Goal: Task Accomplishment & Management: Manage account settings

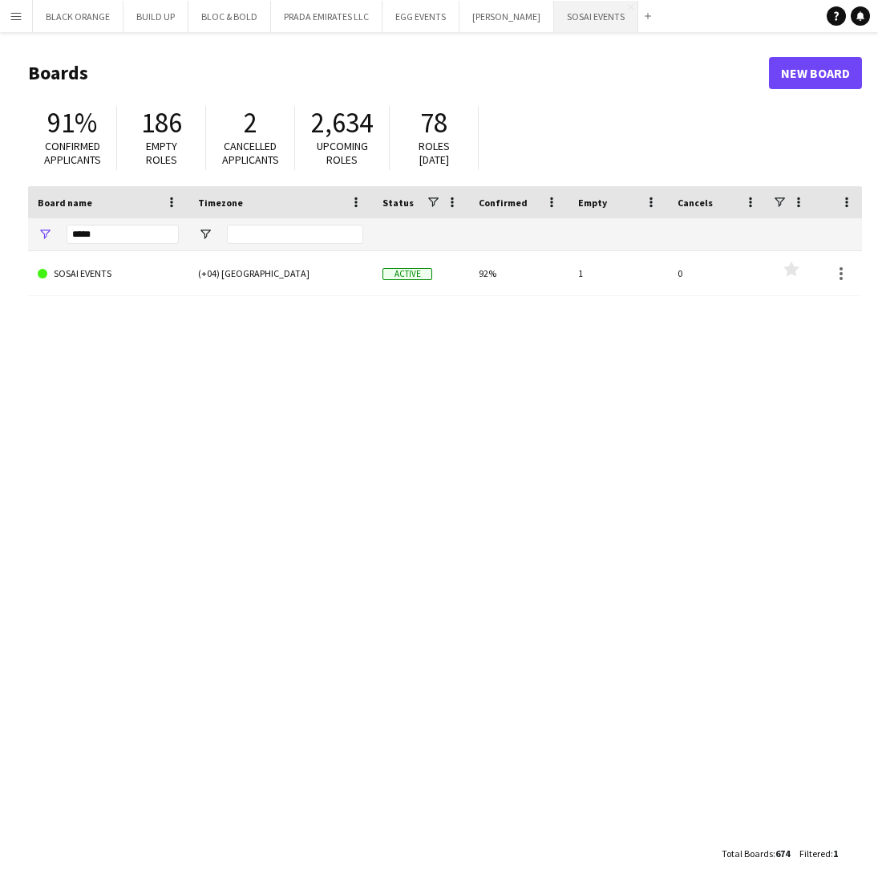
click at [575, 17] on button "SOSAI EVENTS Close" at bounding box center [596, 16] width 84 height 31
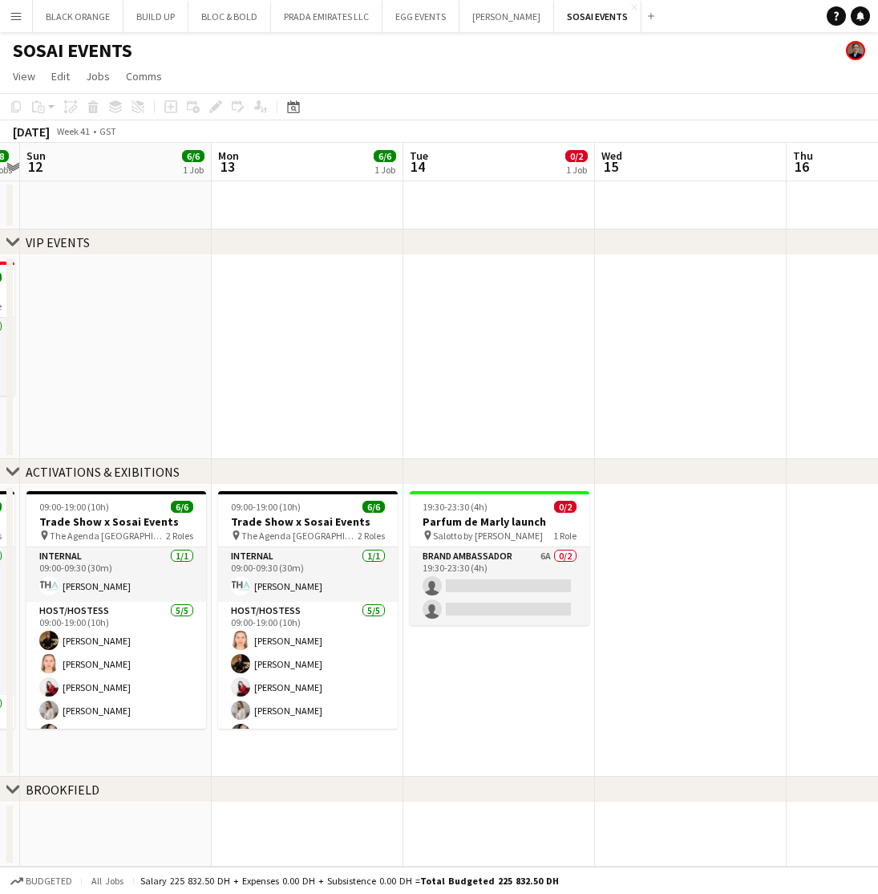
scroll to position [0, 351]
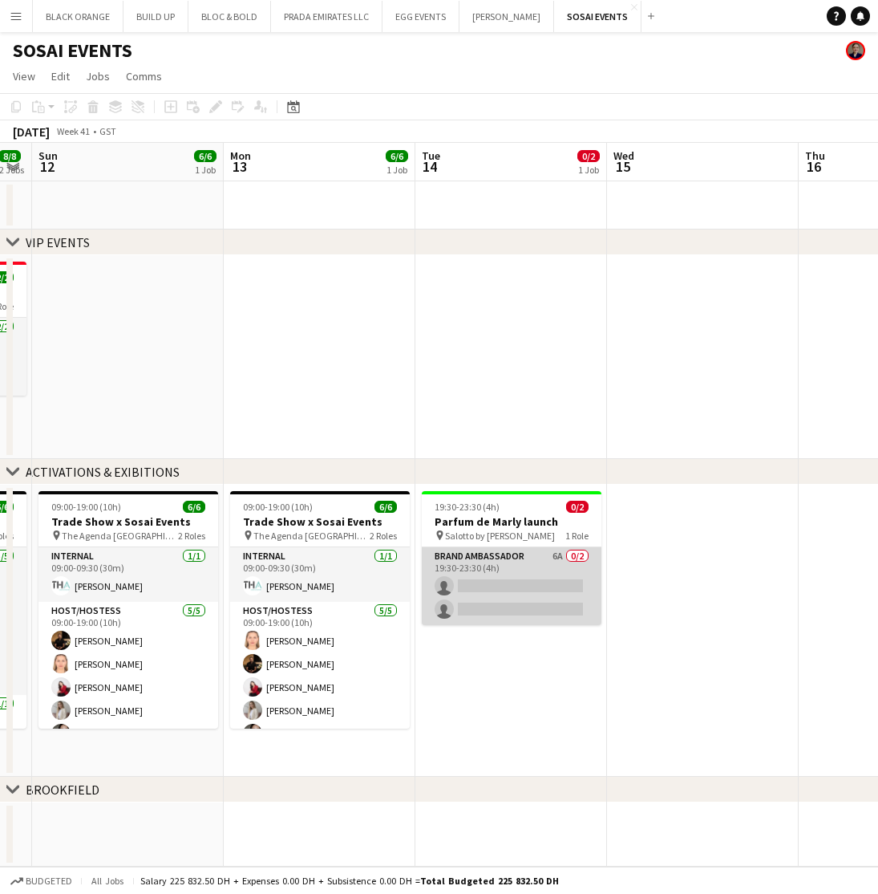
click at [500, 575] on app-card-role "Brand Ambassador 6A 0/2 19:30-23:30 (4h) single-neutral-actions single-neutral-…" at bounding box center [512, 587] width 180 height 78
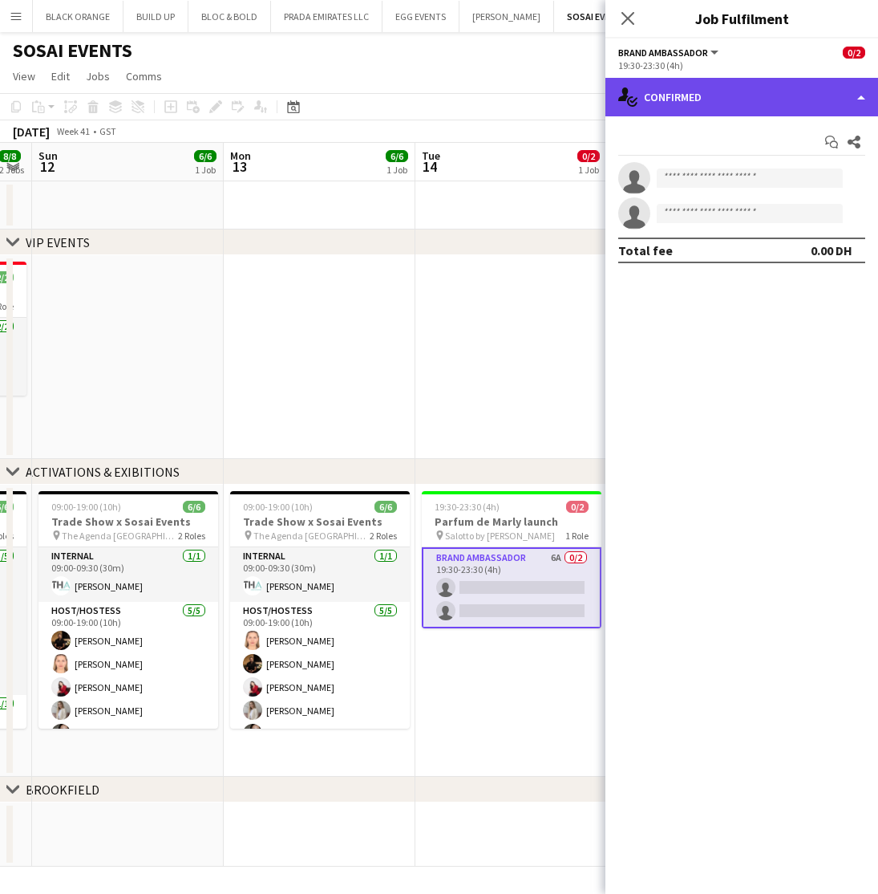
click at [748, 107] on div "single-neutral-actions-check-2 Confirmed" at bounding box center [742, 97] width 273 height 38
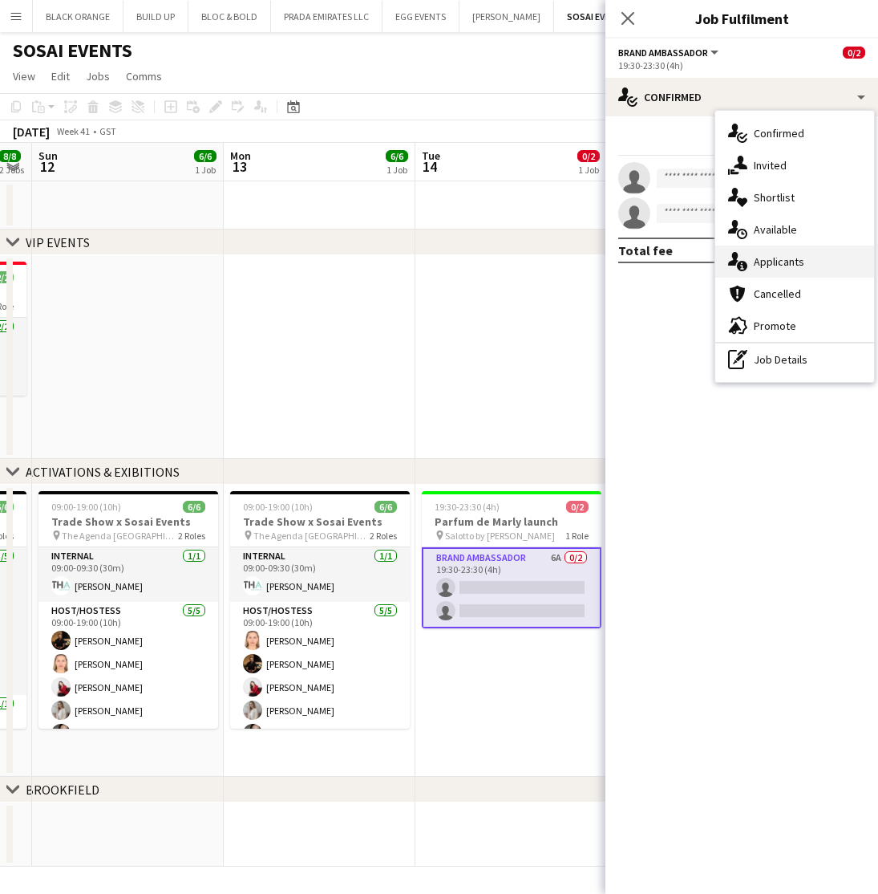
click at [773, 274] on div "single-neutral-actions-information Applicants" at bounding box center [794, 261] width 159 height 32
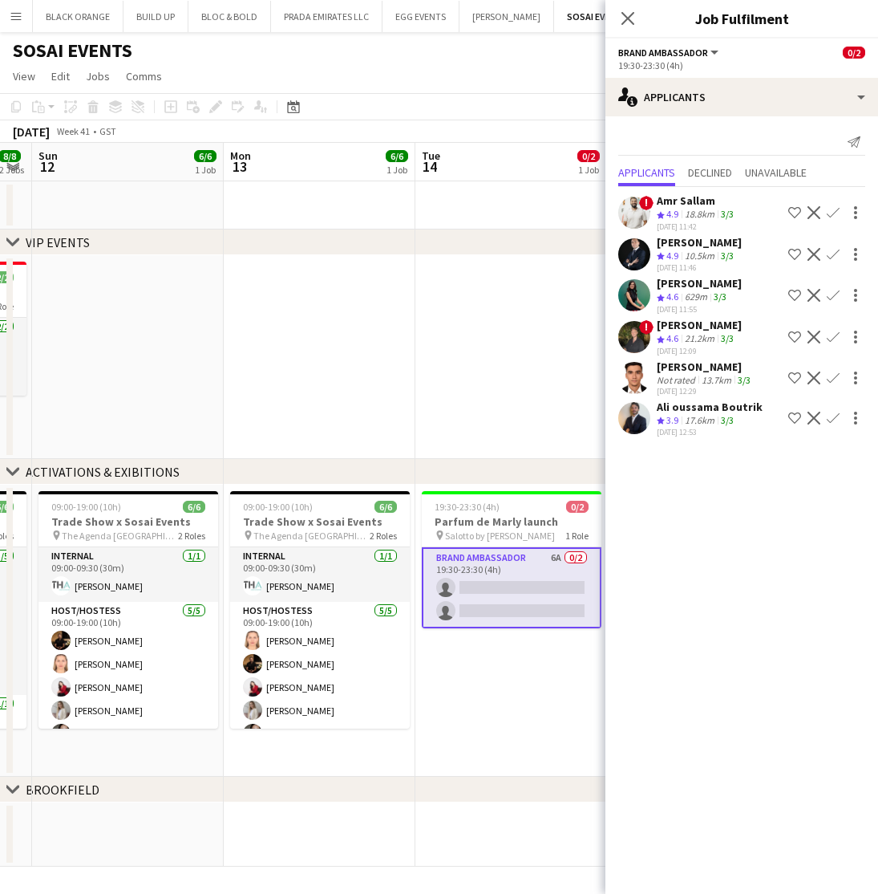
click at [690, 375] on div "Not rated" at bounding box center [678, 380] width 42 height 12
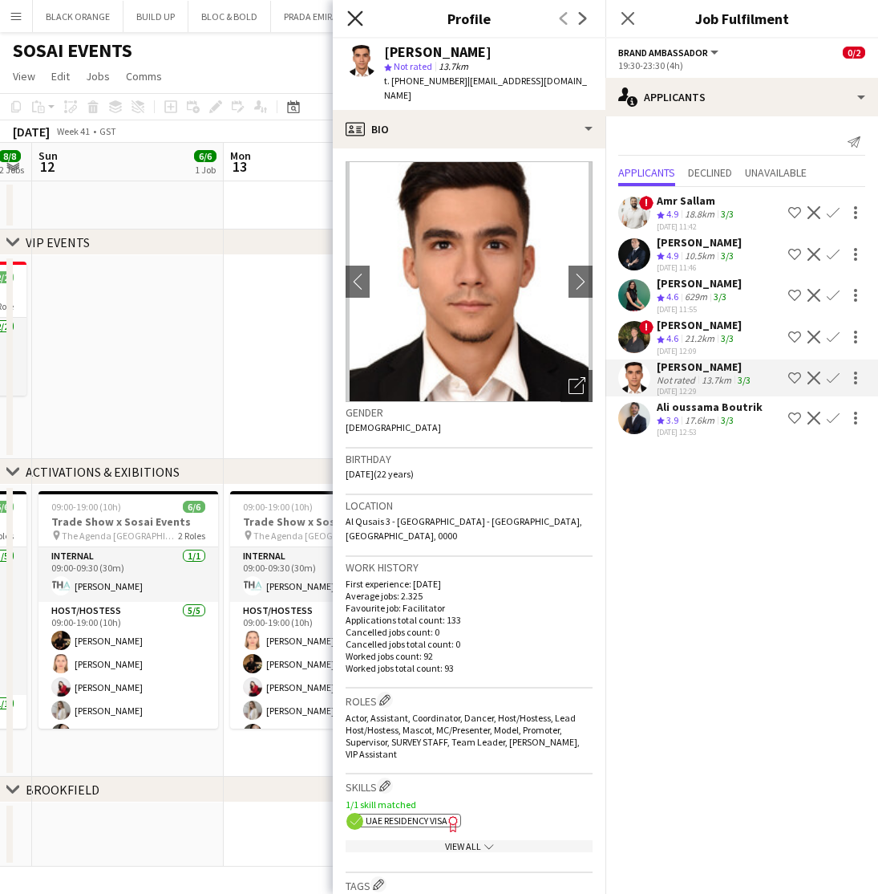
click at [352, 14] on icon at bounding box center [354, 17] width 15 height 15
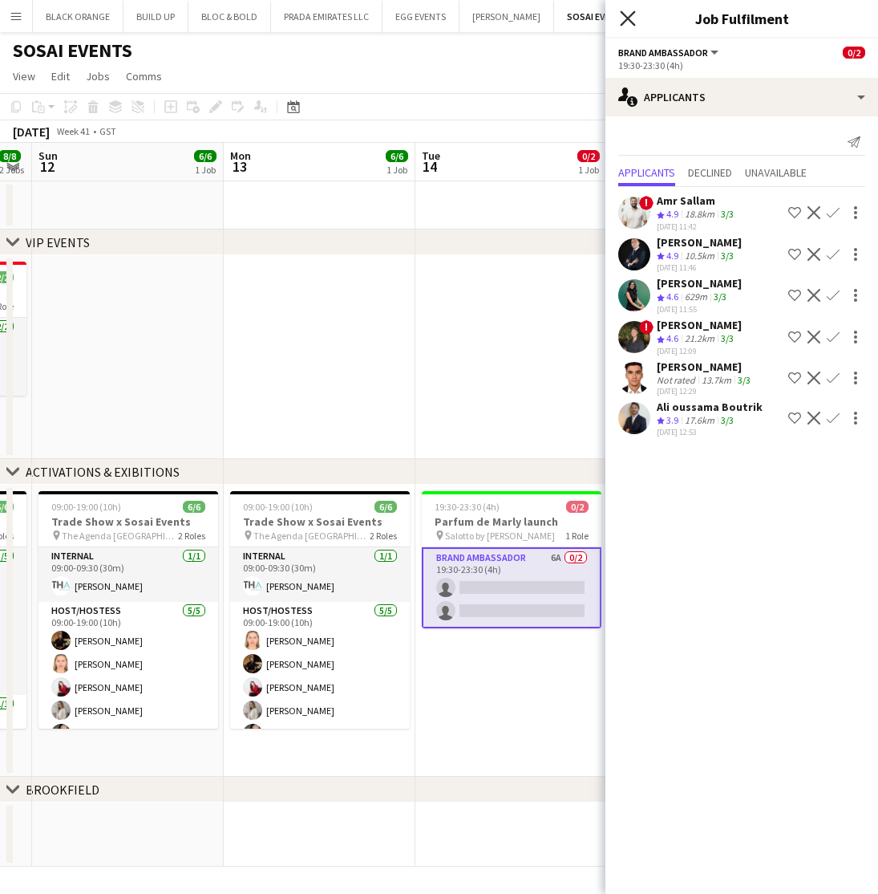
click at [624, 25] on icon "Close pop-in" at bounding box center [627, 17] width 15 height 15
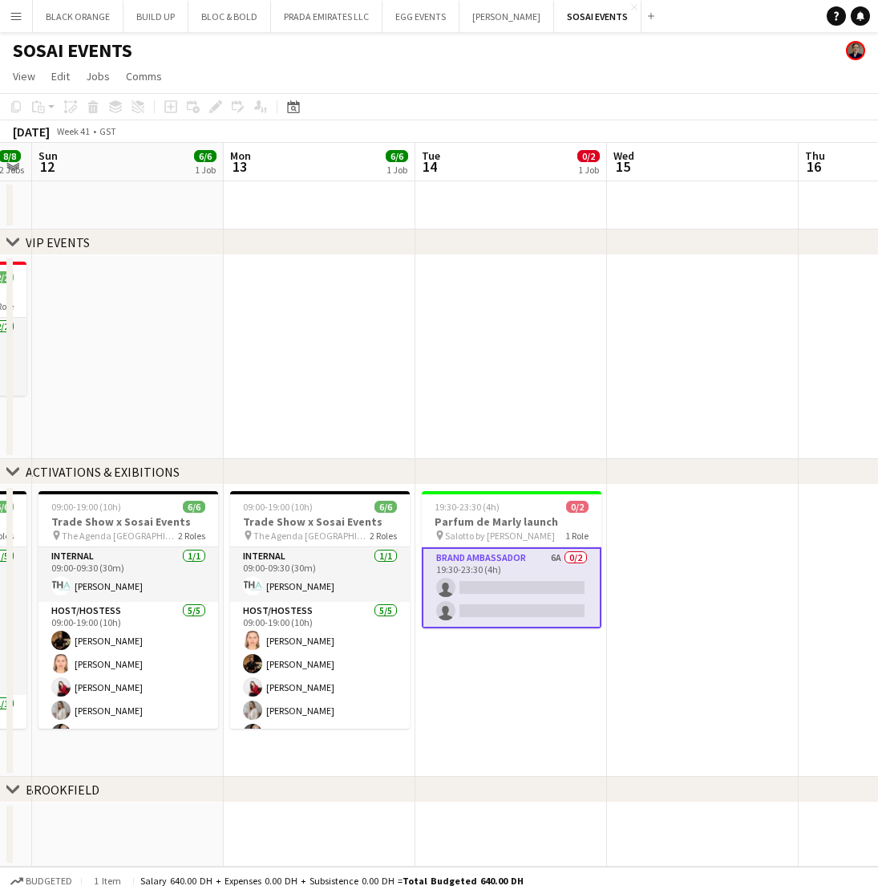
click at [531, 579] on app-card-role "Brand Ambassador 6A 0/2 19:30-23:30 (4h) single-neutral-actions single-neutral-…" at bounding box center [512, 588] width 180 height 81
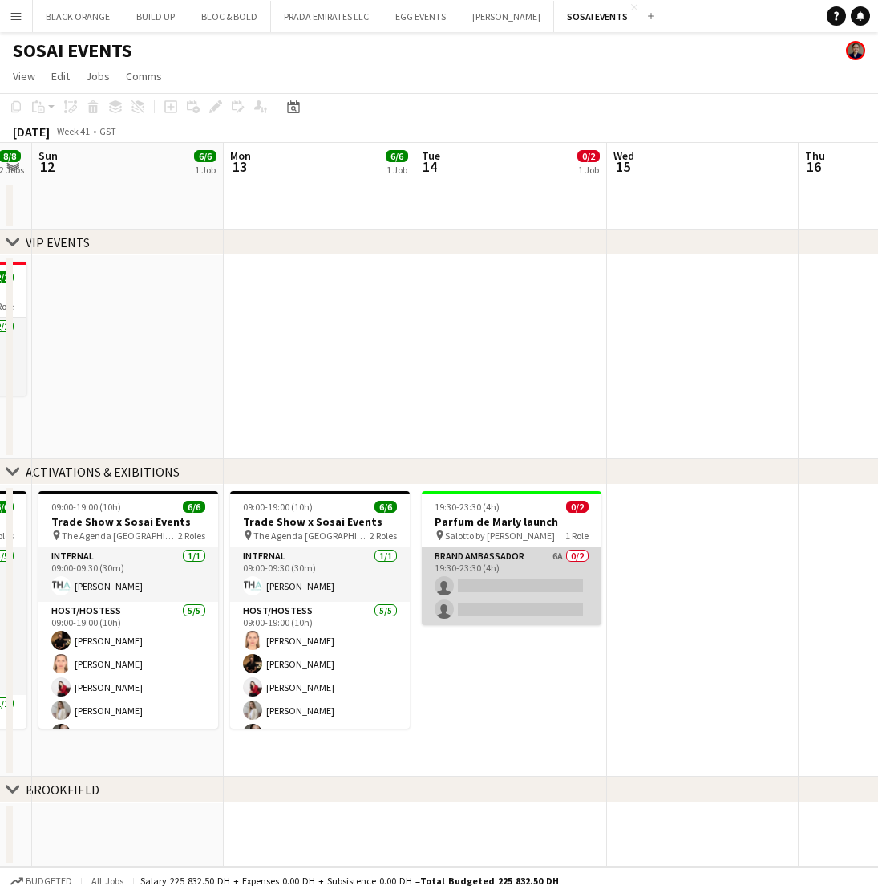
click at [531, 579] on app-card-role "Brand Ambassador 6A 0/2 19:30-23:30 (4h) single-neutral-actions single-neutral-…" at bounding box center [512, 587] width 180 height 78
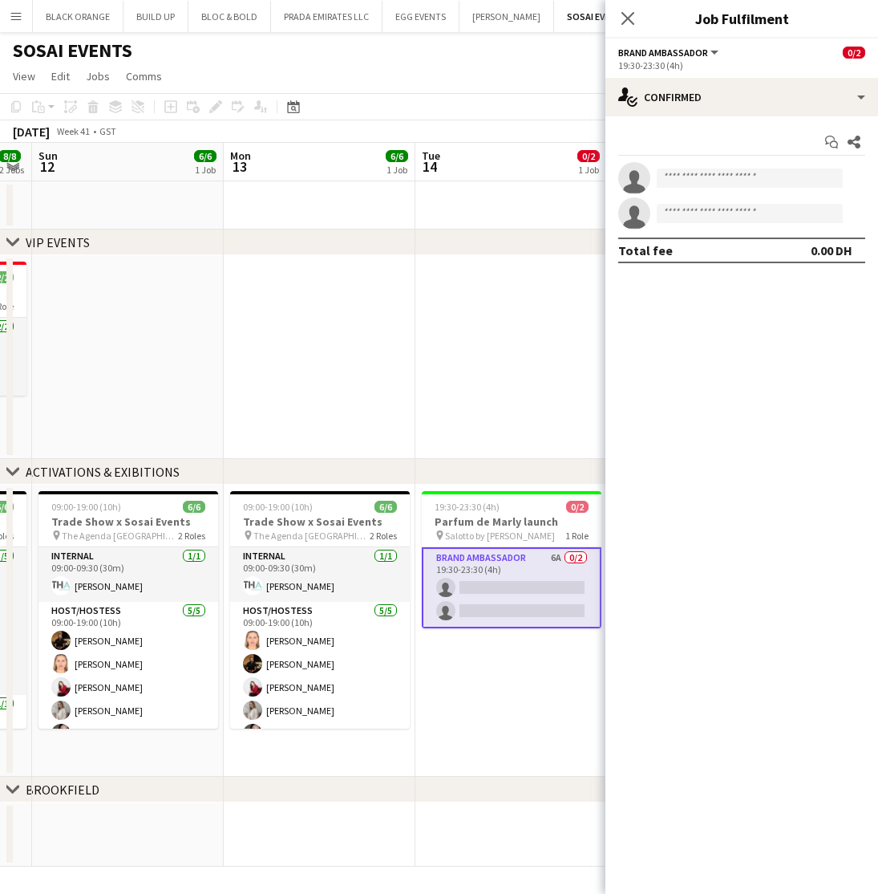
click at [546, 410] on app-date-cell at bounding box center [511, 357] width 192 height 204
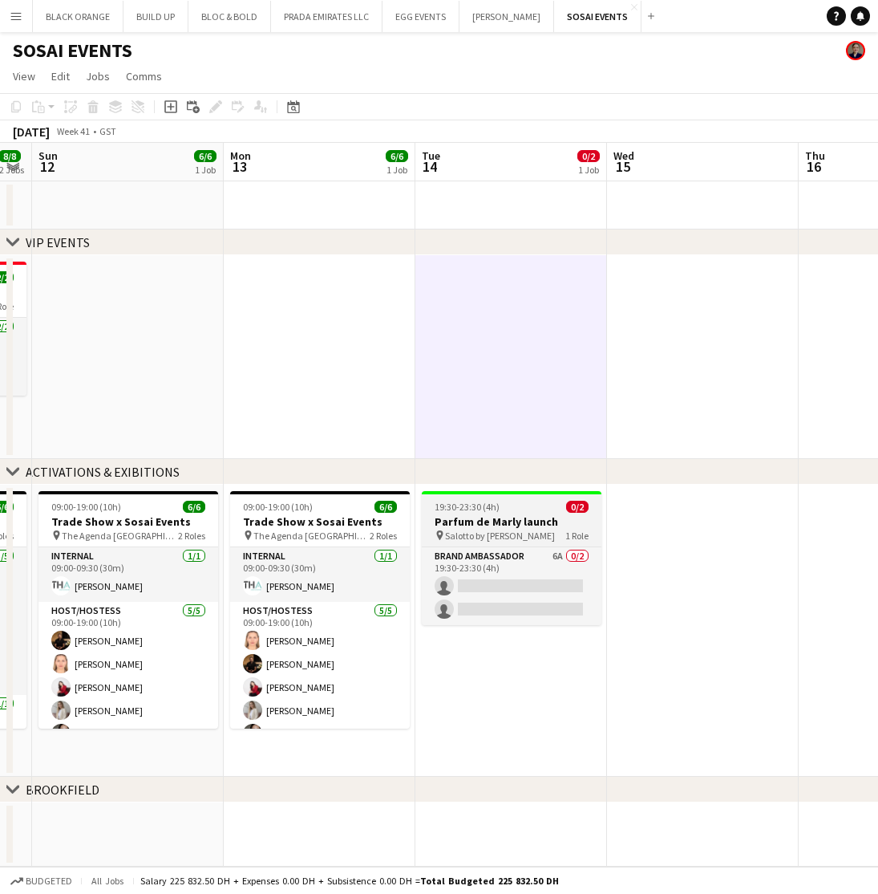
click at [496, 520] on h3 "Parfum de Marly launch" at bounding box center [512, 522] width 180 height 14
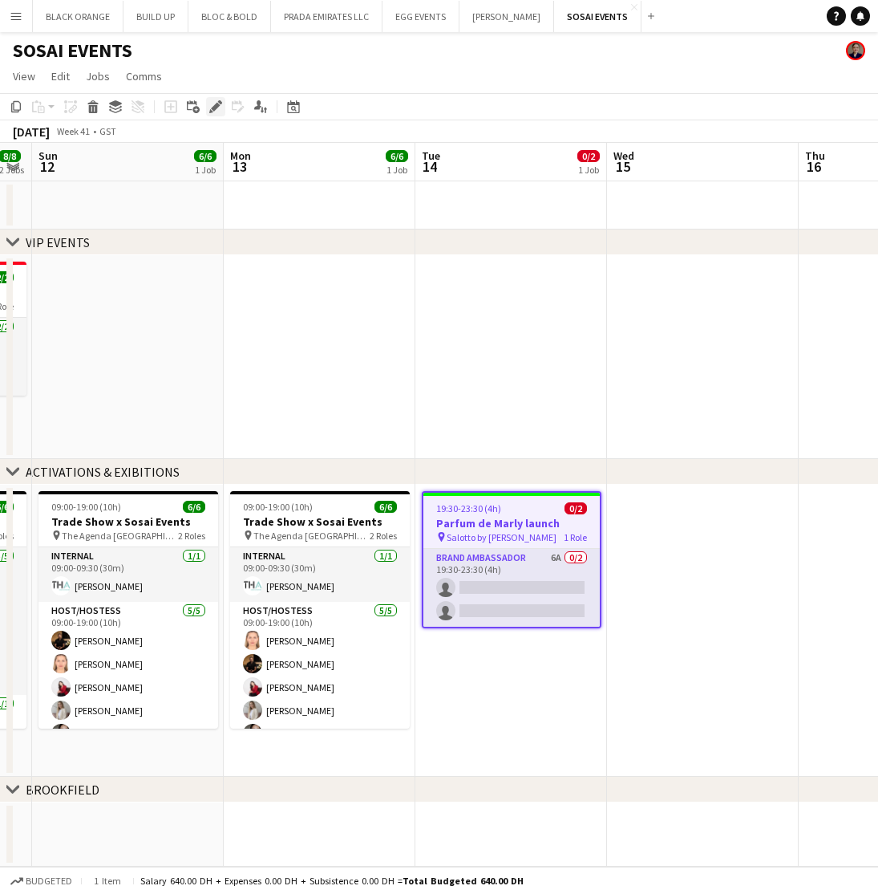
click at [213, 107] on icon at bounding box center [215, 107] width 9 height 9
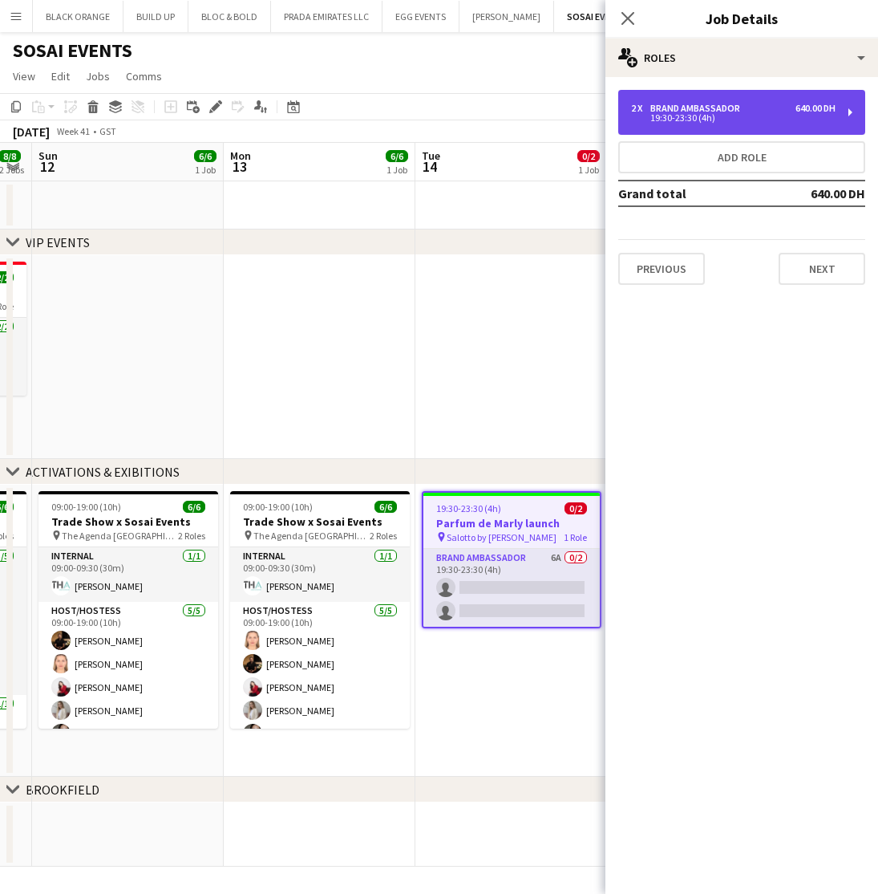
click at [738, 103] on div "Brand Ambassador" at bounding box center [698, 108] width 96 height 11
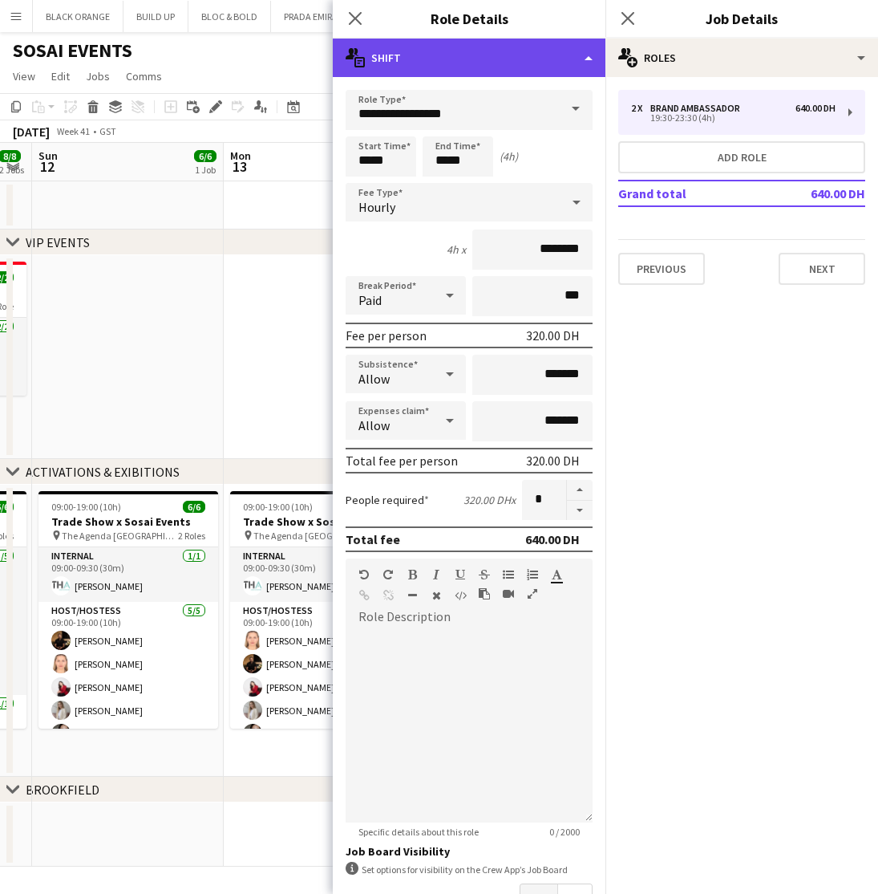
click at [416, 67] on div "multiple-actions-text Shift" at bounding box center [469, 57] width 273 height 38
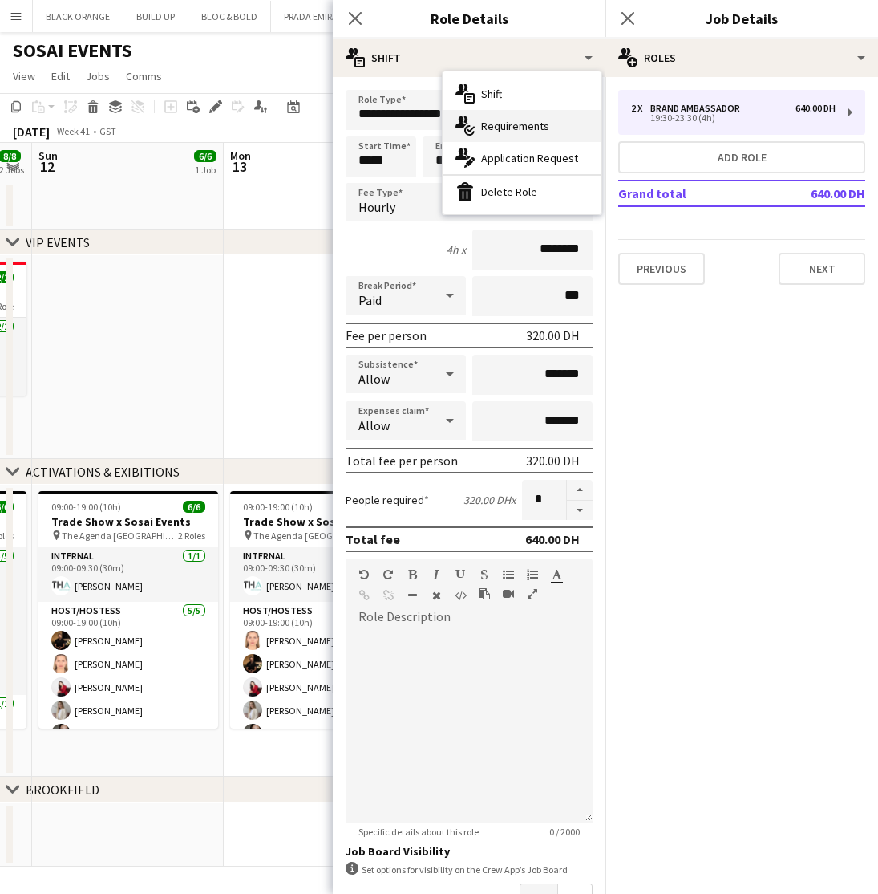
click at [476, 124] on div "multiple-actions-check-2 Requirements" at bounding box center [522, 126] width 159 height 32
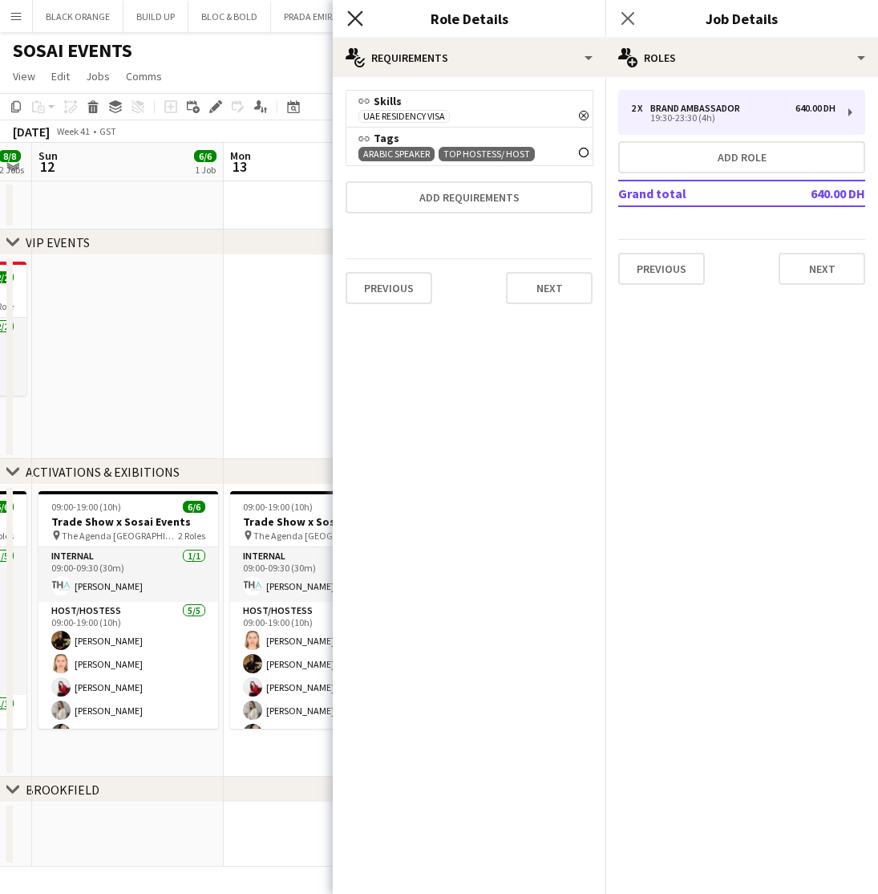
click at [353, 21] on icon at bounding box center [354, 17] width 15 height 15
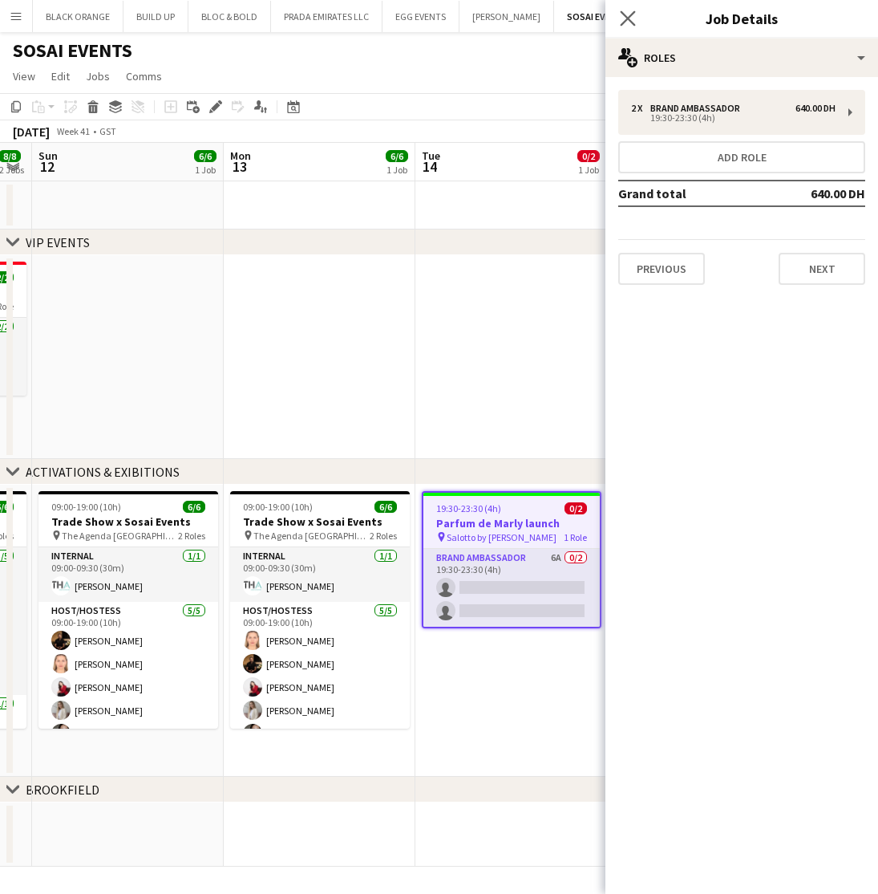
click at [637, 14] on app-icon "Close pop-in" at bounding box center [628, 18] width 23 height 23
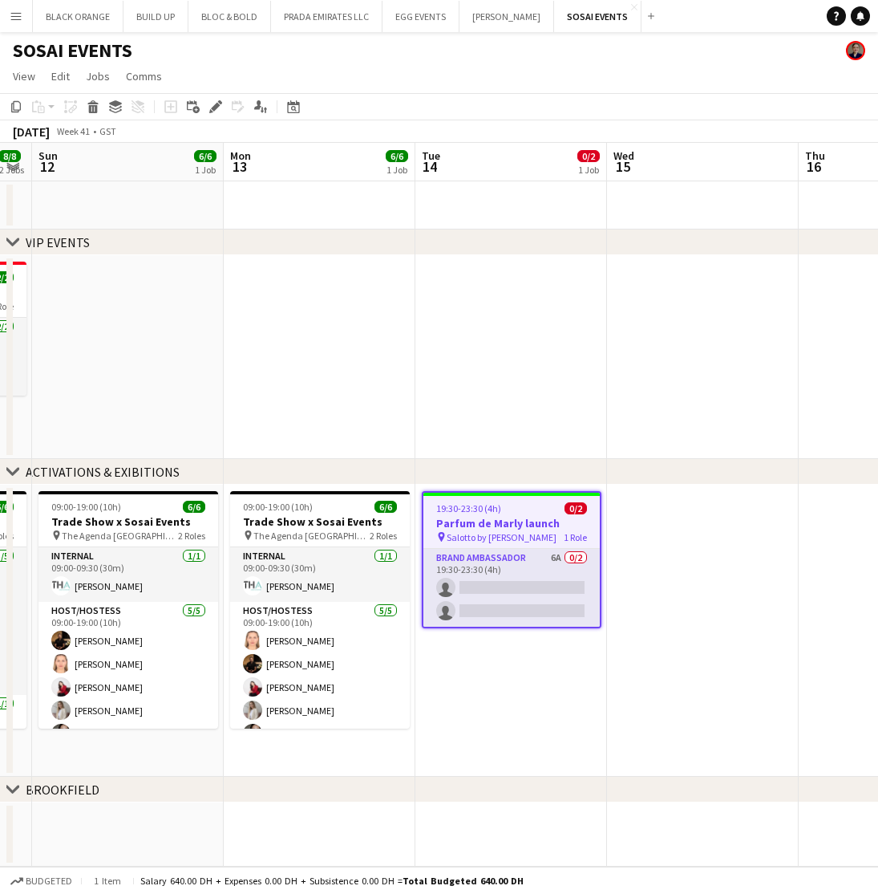
click at [517, 387] on app-date-cell at bounding box center [511, 357] width 192 height 204
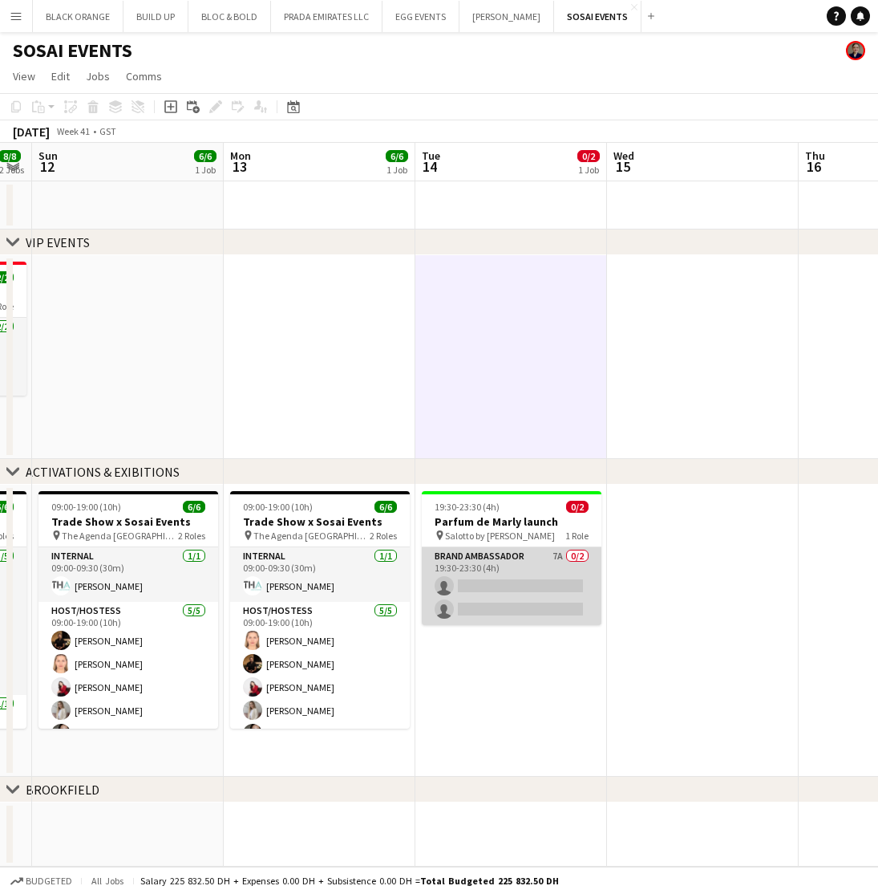
click at [523, 587] on app-card-role "Brand Ambassador 7A 0/2 19:30-23:30 (4h) single-neutral-actions single-neutral-…" at bounding box center [512, 587] width 180 height 78
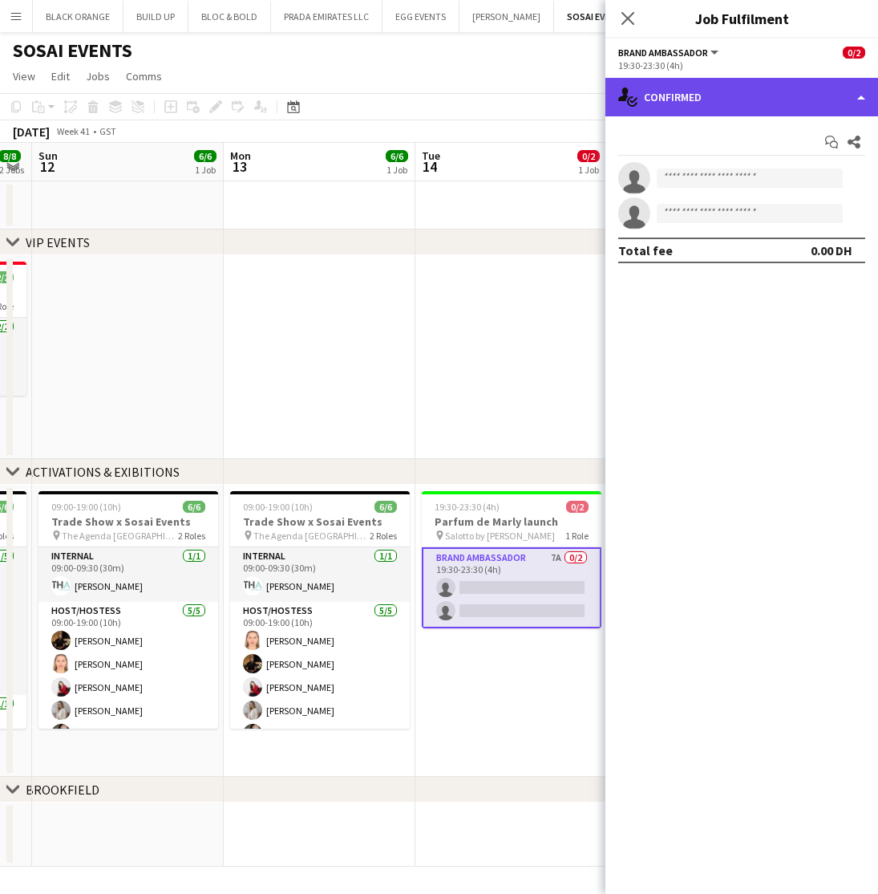
click at [701, 101] on div "single-neutral-actions-check-2 Confirmed" at bounding box center [742, 97] width 273 height 38
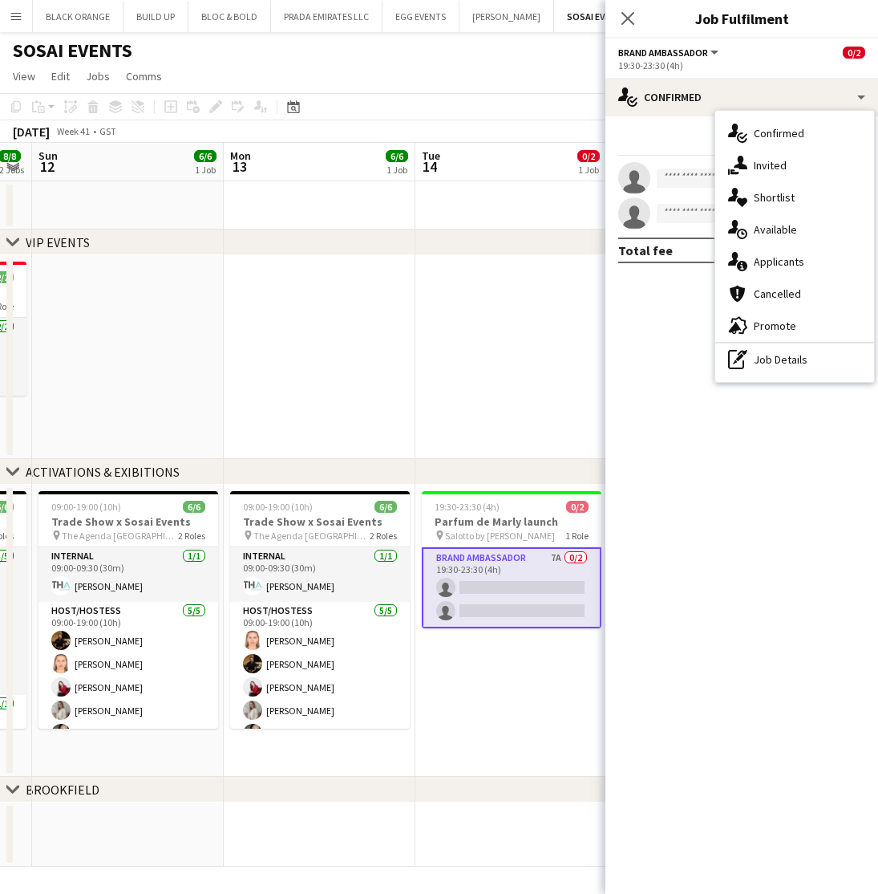
click at [506, 548] on app-card-role "Brand Ambassador 7A 0/2 19:30-23:30 (4h) single-neutral-actions single-neutral-…" at bounding box center [512, 588] width 180 height 81
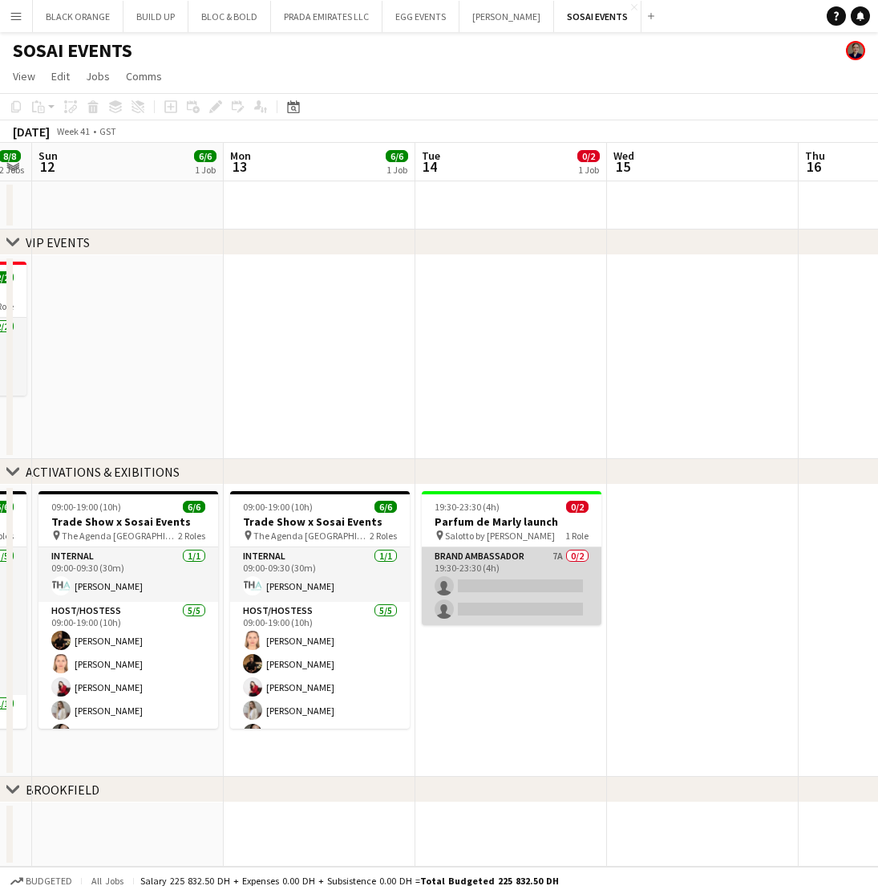
click at [521, 578] on app-card-role "Brand Ambassador 7A 0/2 19:30-23:30 (4h) single-neutral-actions single-neutral-…" at bounding box center [512, 587] width 180 height 78
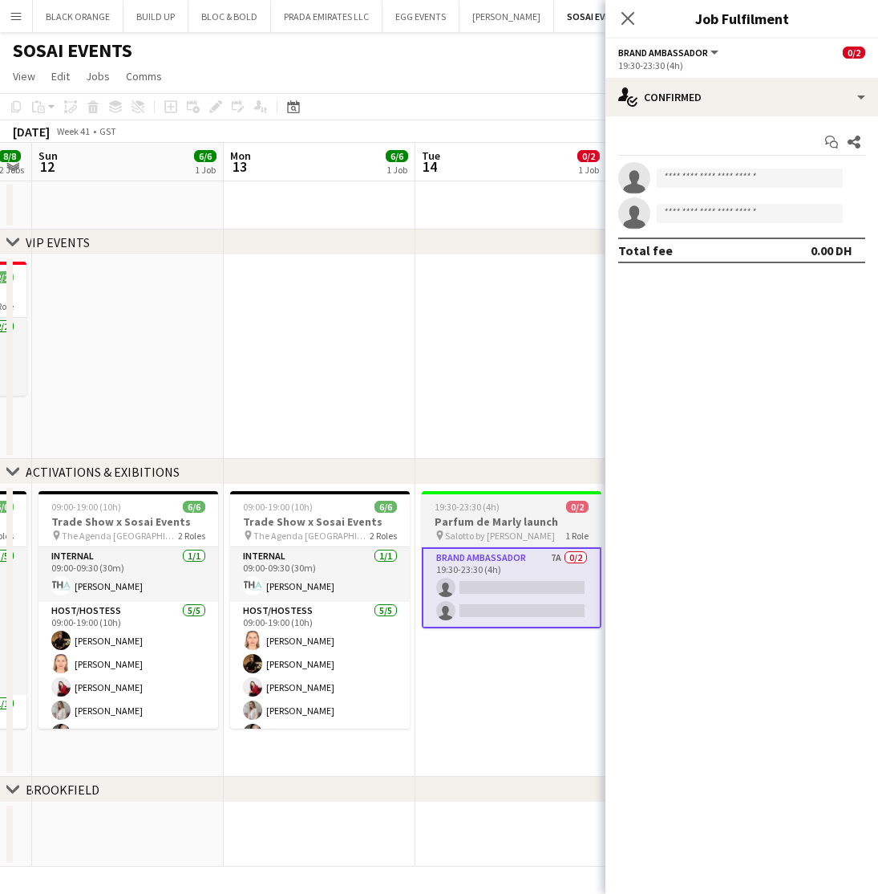
click at [513, 524] on h3 "Parfum de Marly launch" at bounding box center [512, 522] width 180 height 14
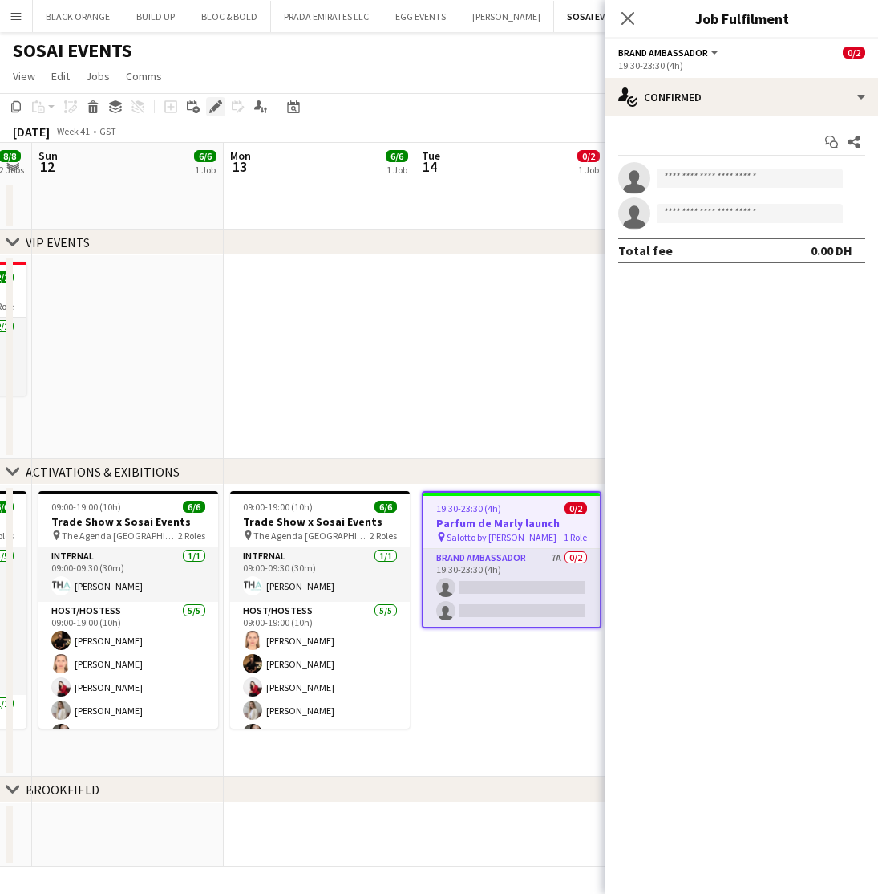
click at [212, 110] on icon "Edit" at bounding box center [215, 106] width 13 height 13
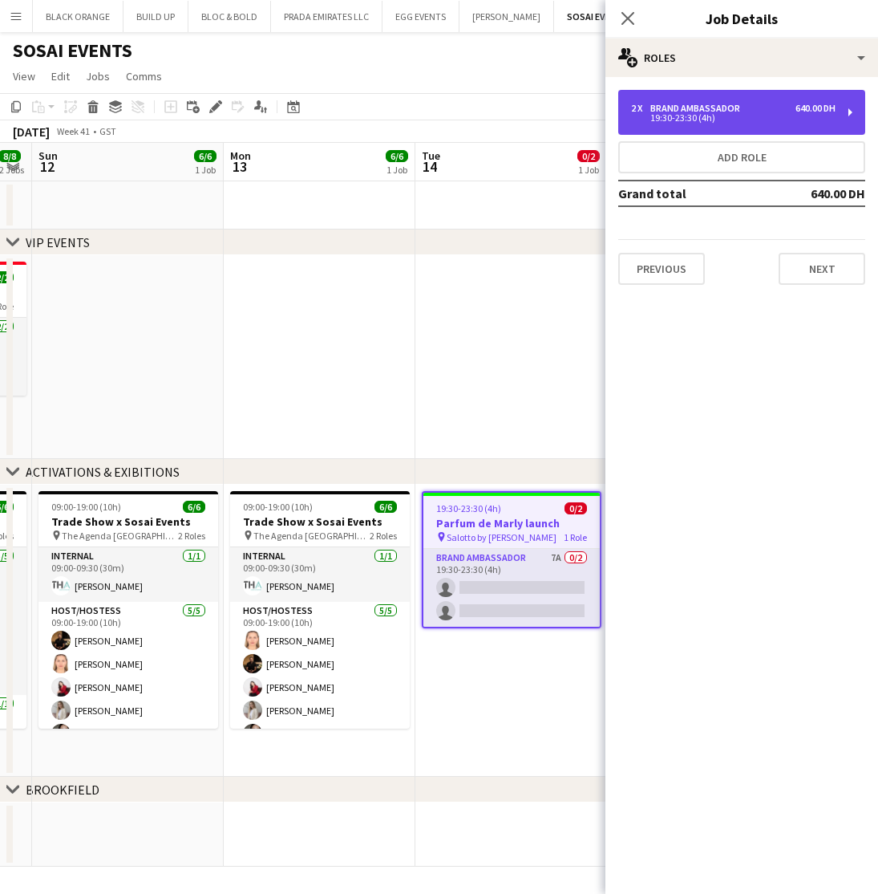
click at [761, 115] on div "19:30-23:30 (4h)" at bounding box center [733, 118] width 205 height 8
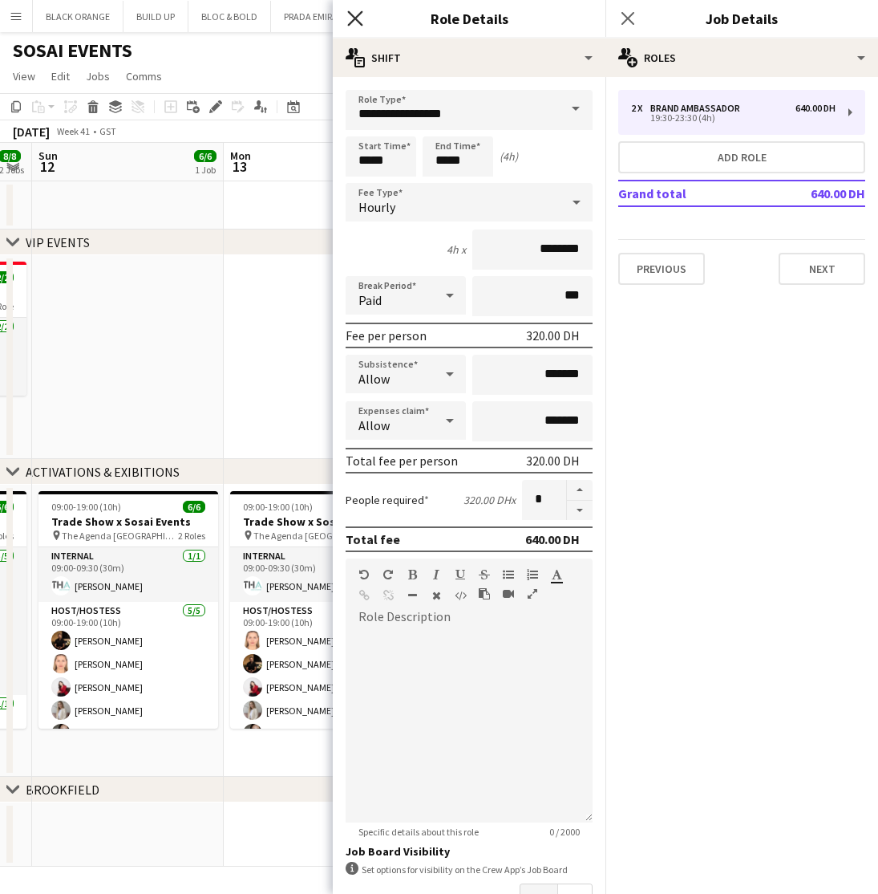
click at [354, 20] on icon at bounding box center [354, 17] width 15 height 15
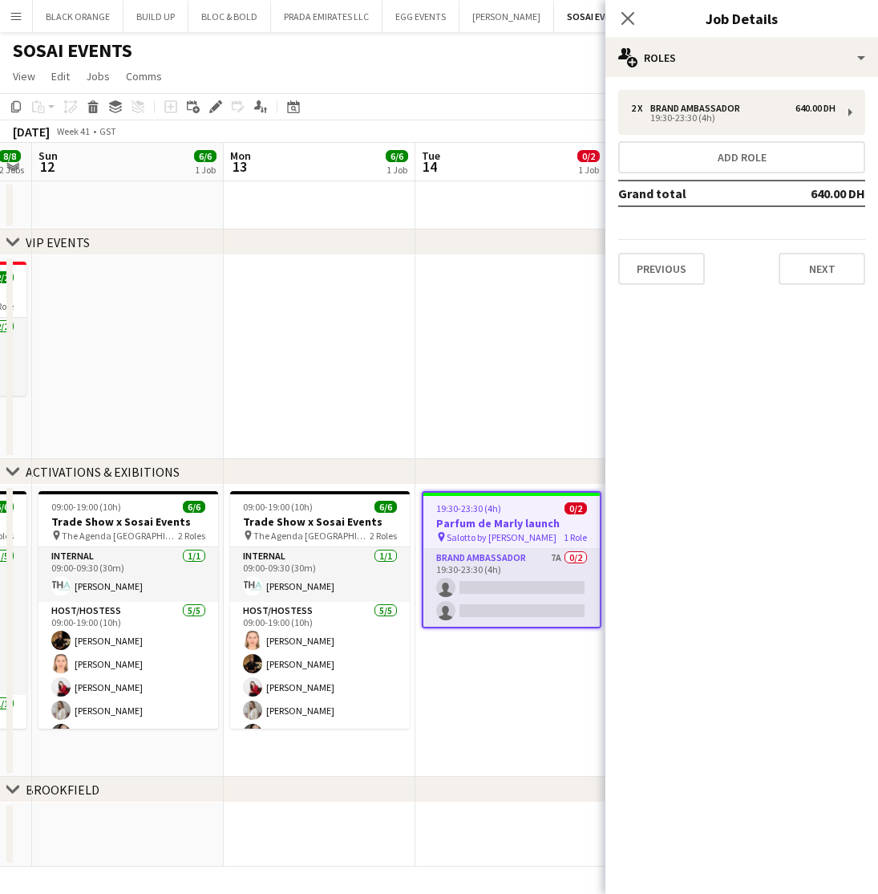
click at [450, 742] on app-date-cell "19:30-23:30 (4h) 0/2 Parfum de Marly launch pin Salotto by Chic Nonna 1 Role Br…" at bounding box center [511, 631] width 192 height 292
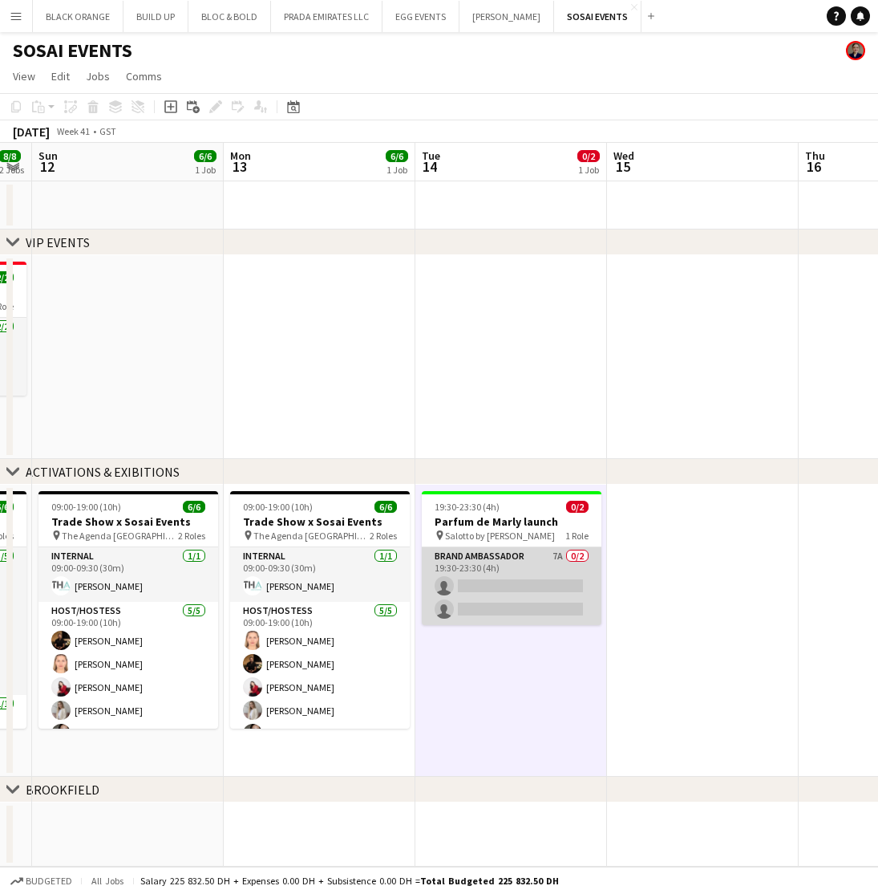
click at [483, 582] on app-card-role "Brand Ambassador 7A 0/2 19:30-23:30 (4h) single-neutral-actions single-neutral-…" at bounding box center [512, 587] width 180 height 78
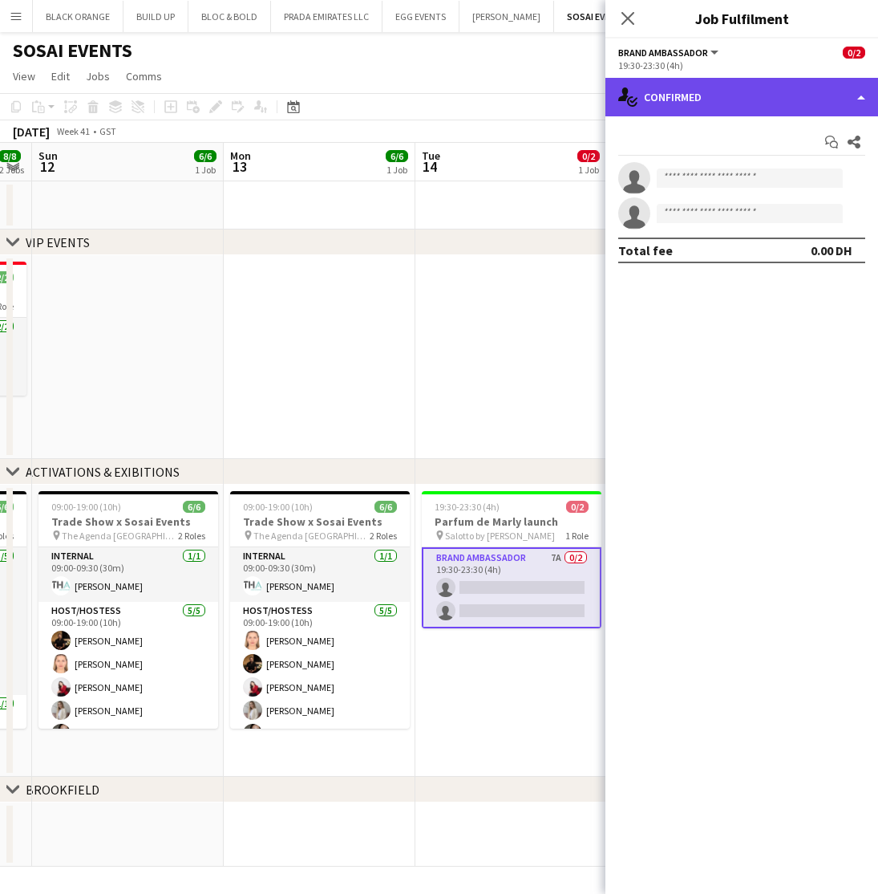
click at [745, 97] on div "single-neutral-actions-check-2 Confirmed" at bounding box center [742, 97] width 273 height 38
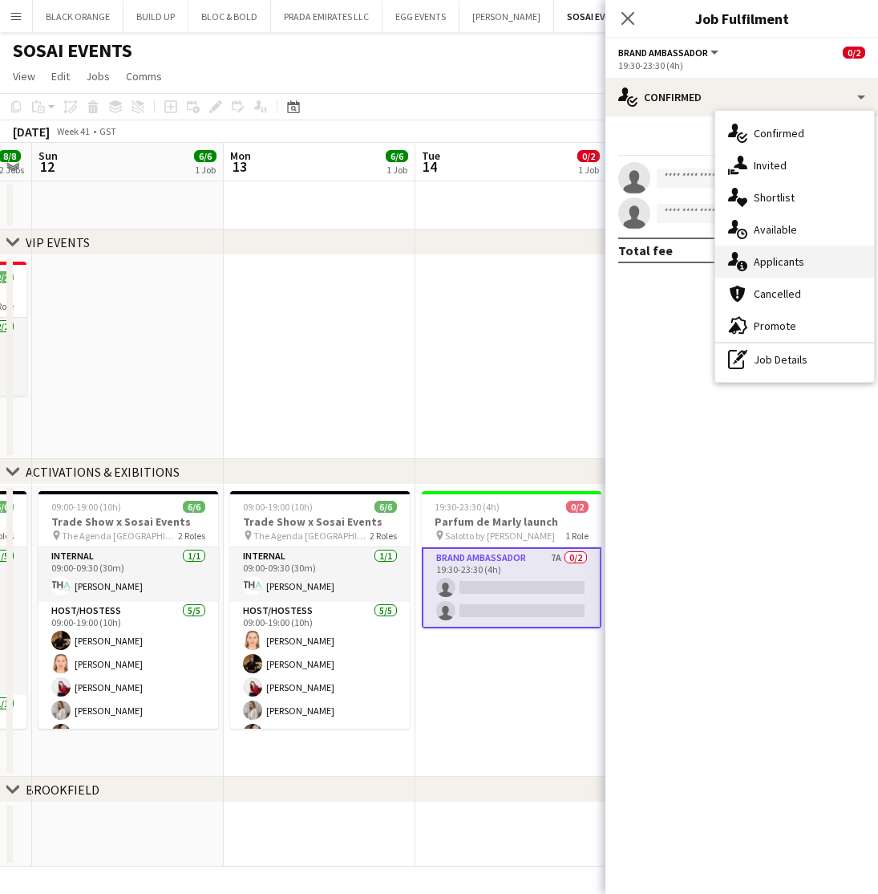
click at [793, 259] on span "Applicants" at bounding box center [779, 261] width 51 height 14
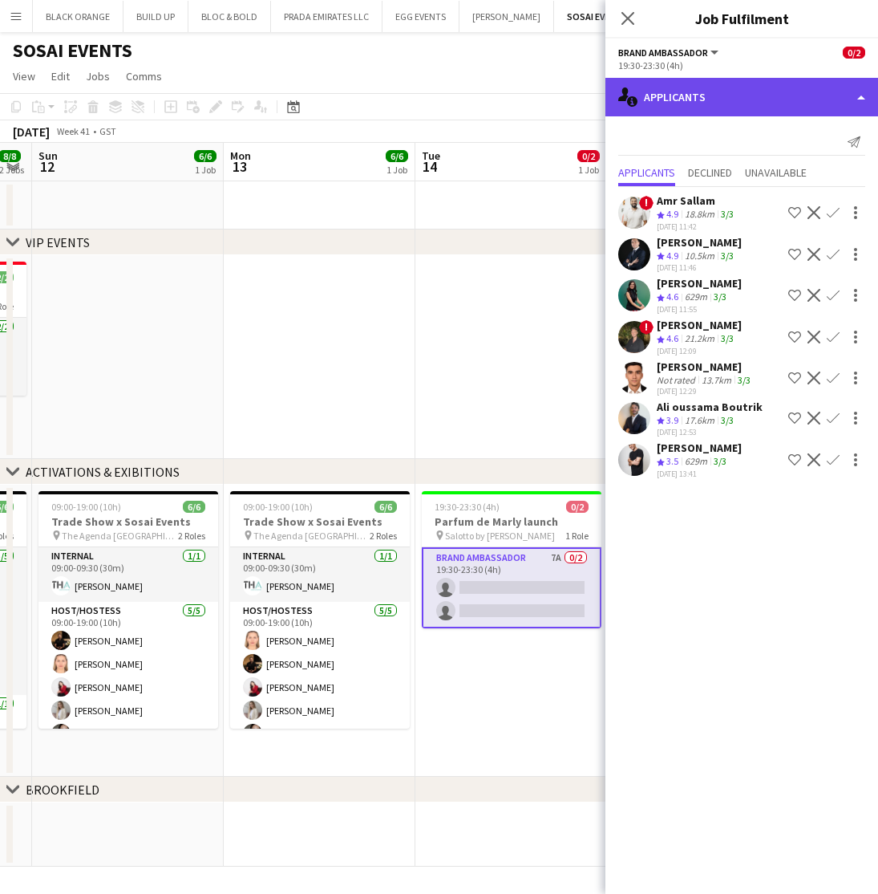
click at [775, 95] on div "single-neutral-actions-information Applicants" at bounding box center [742, 97] width 273 height 38
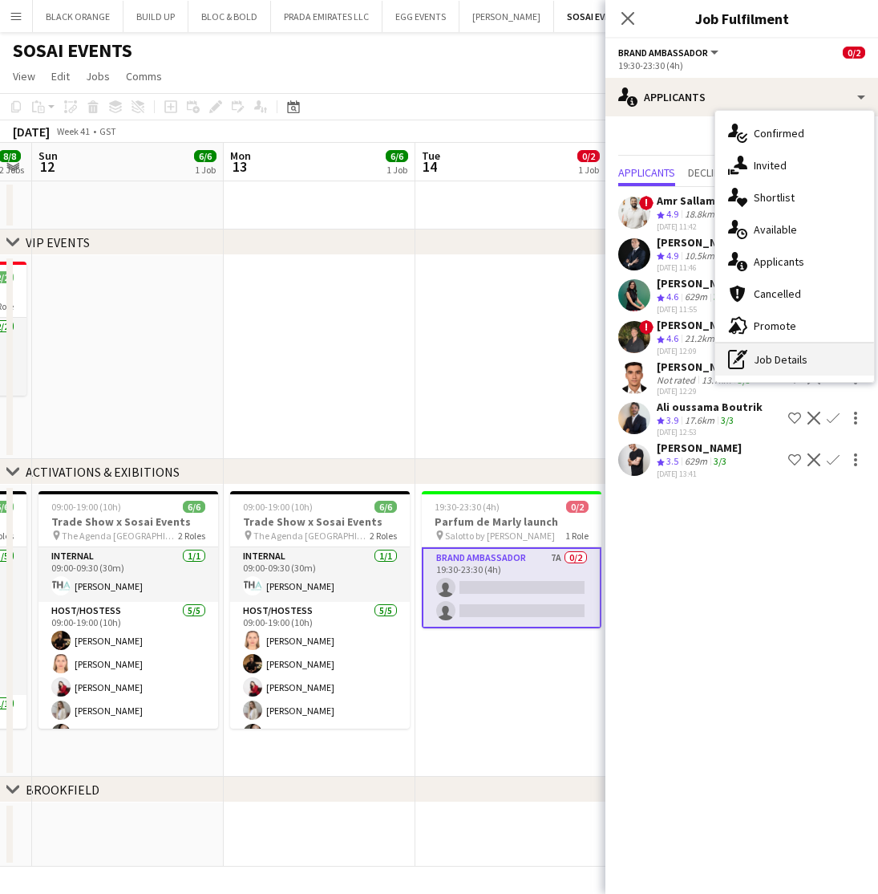
click at [784, 359] on div "pen-write Job Details" at bounding box center [794, 359] width 159 height 32
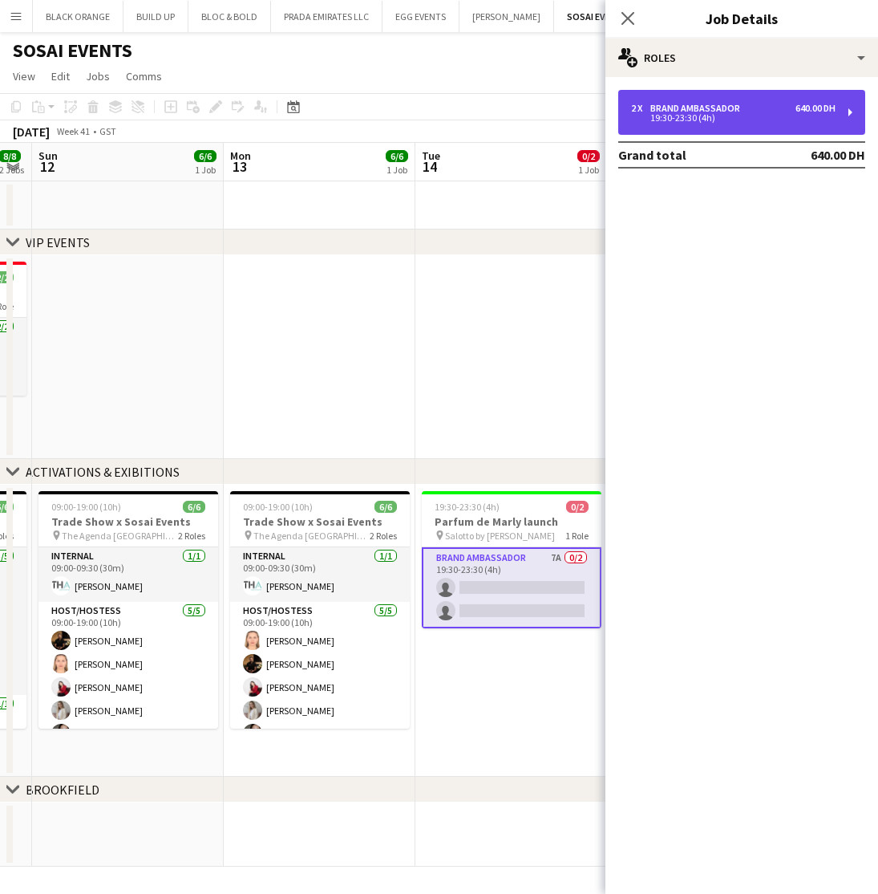
click at [769, 111] on div "2 x Brand Ambassador 640.00 DH" at bounding box center [733, 108] width 205 height 11
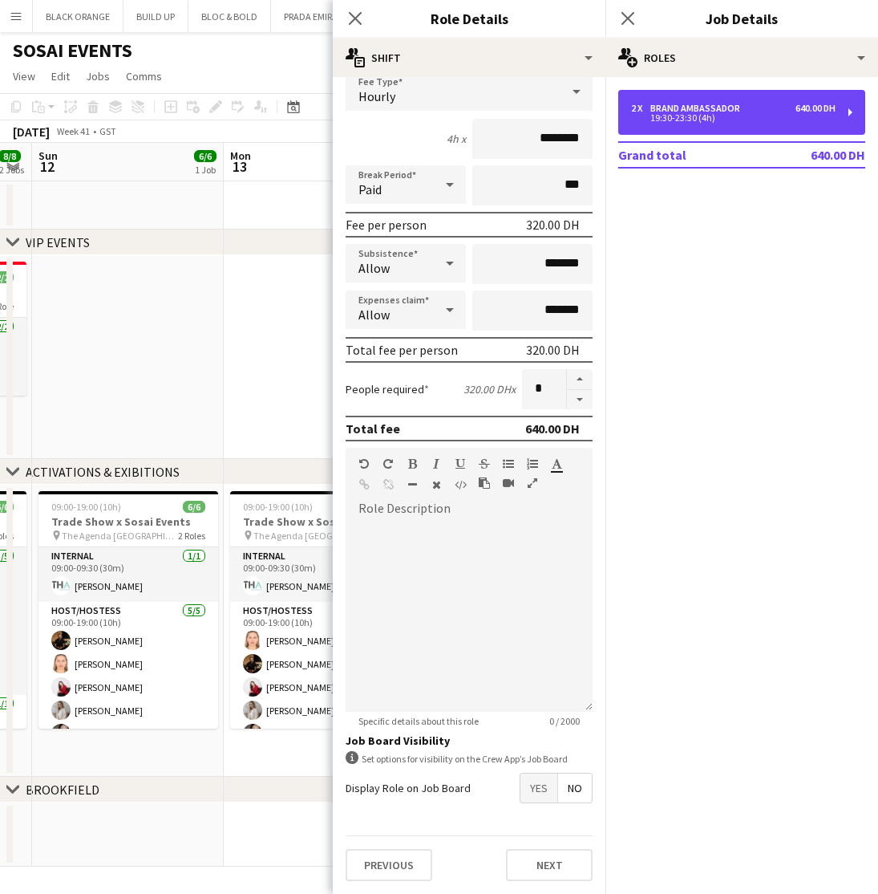
scroll to position [111, 0]
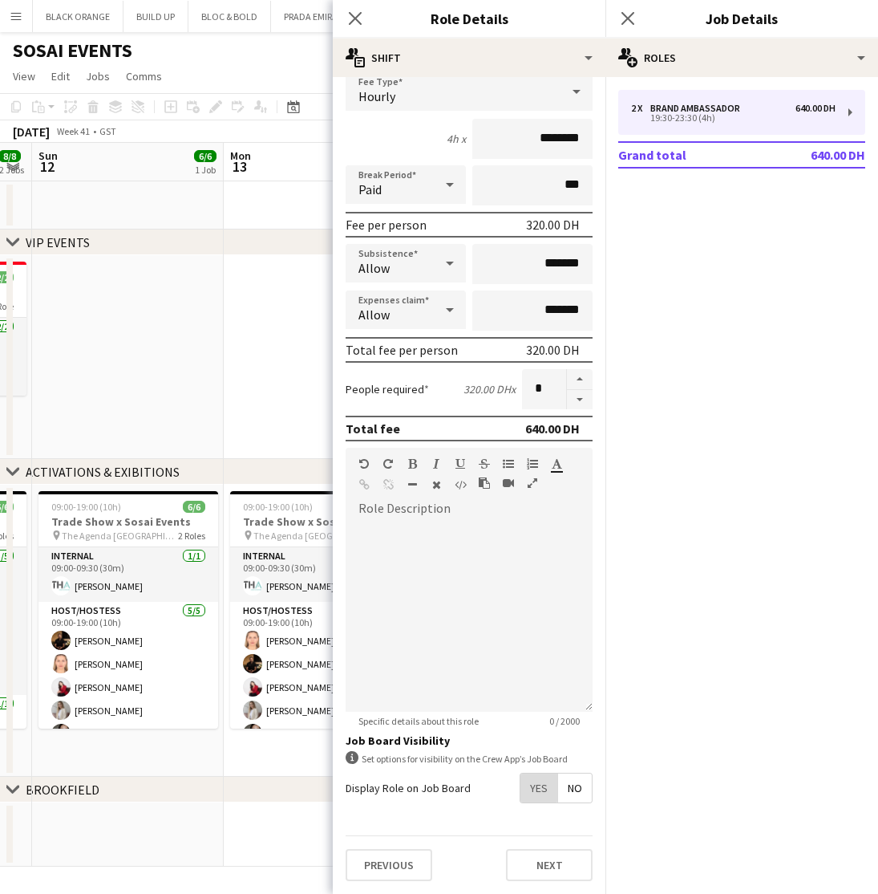
click at [533, 784] on span "Yes" at bounding box center [539, 787] width 37 height 29
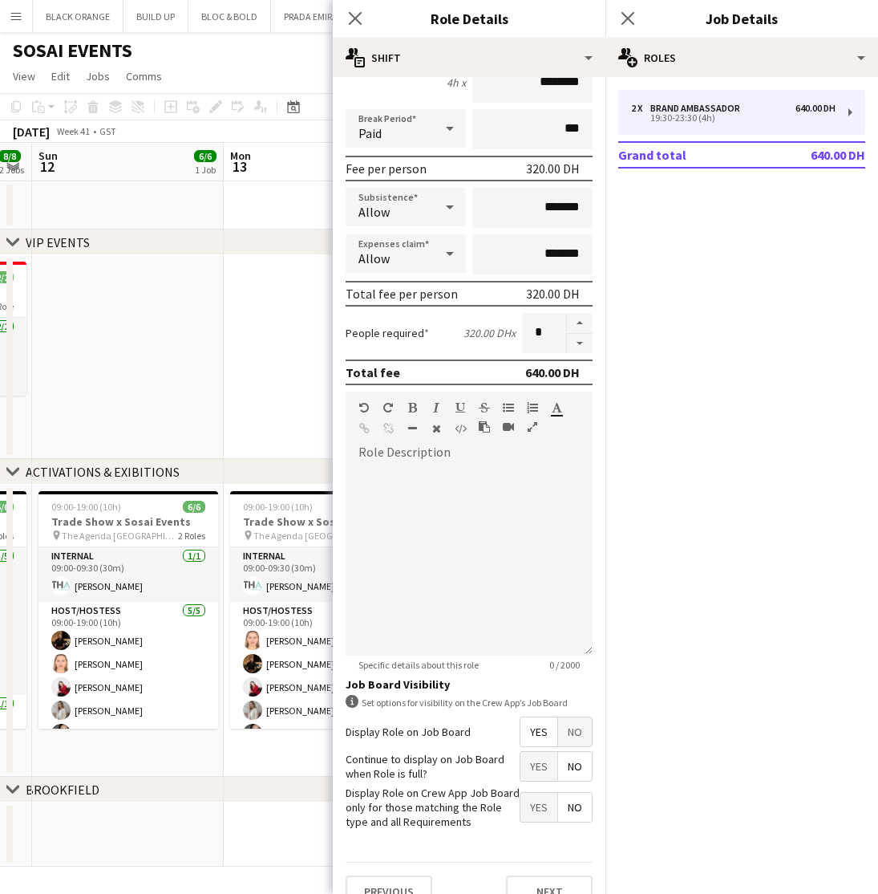
scroll to position [168, 0]
click at [533, 802] on span "Yes" at bounding box center [539, 806] width 37 height 29
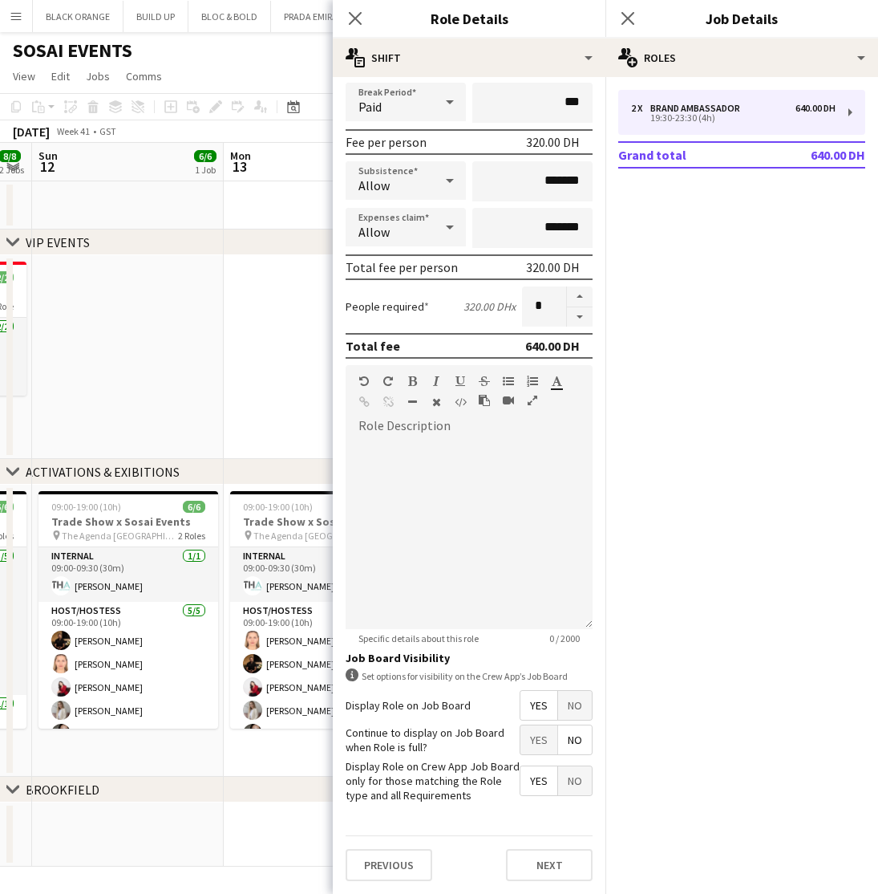
scroll to position [192, 0]
click at [537, 868] on button "Next" at bounding box center [549, 865] width 87 height 32
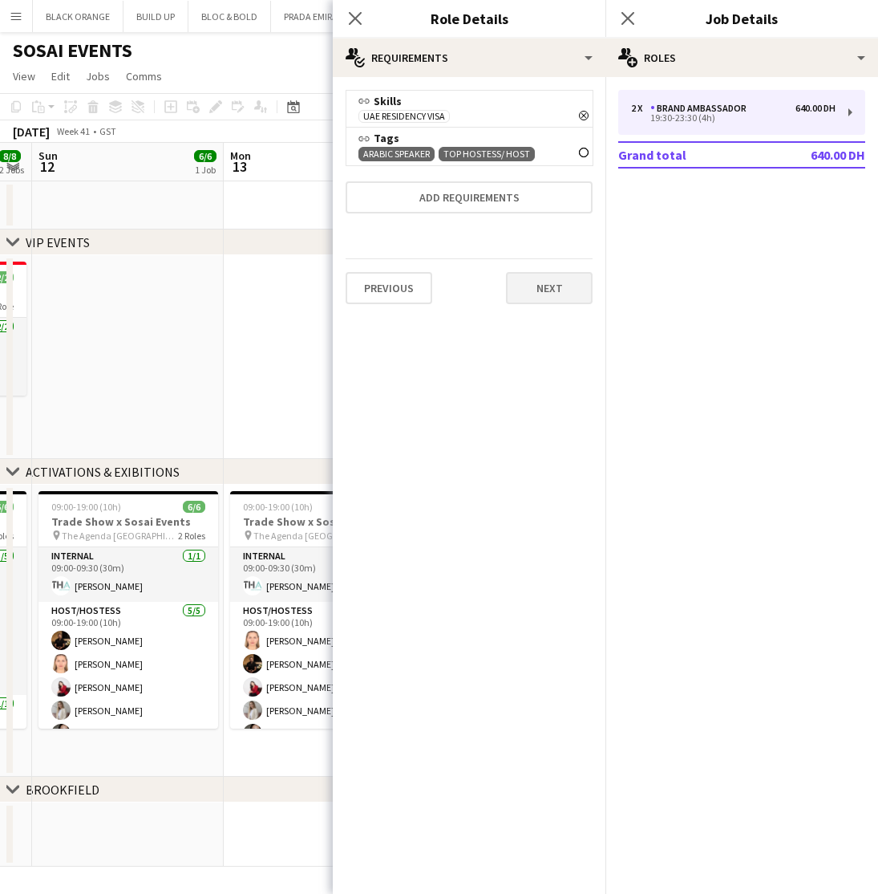
click at [547, 290] on button "Next" at bounding box center [549, 288] width 87 height 32
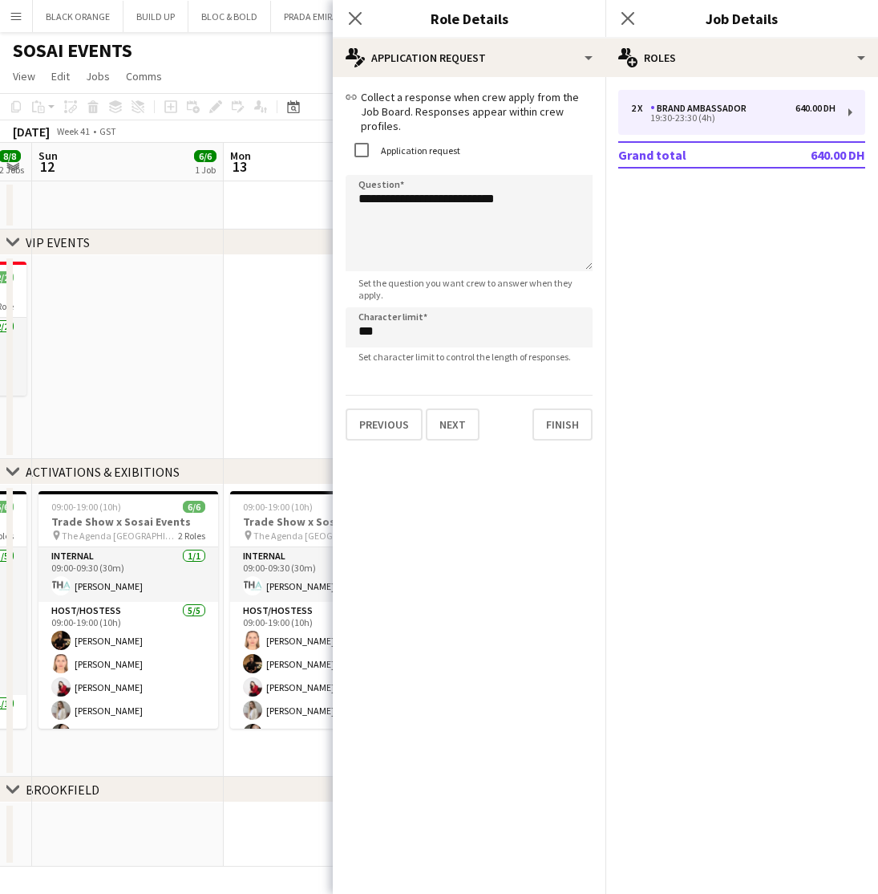
click at [286, 345] on app-date-cell at bounding box center [320, 357] width 192 height 204
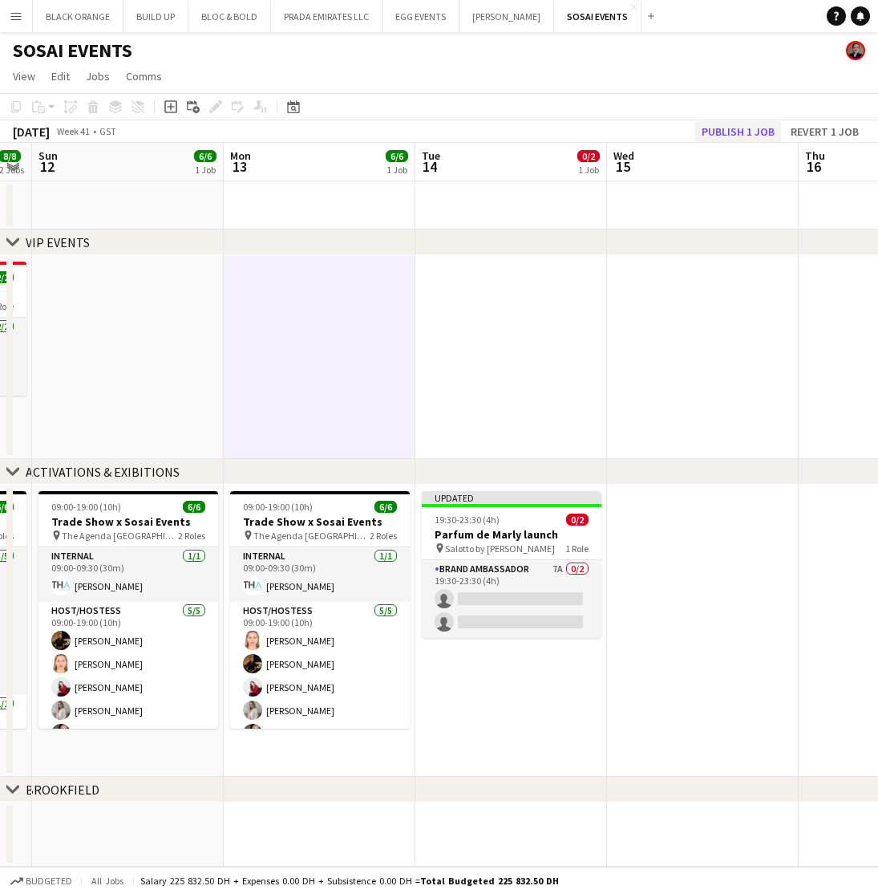
click at [715, 134] on button "Publish 1 job" at bounding box center [738, 131] width 86 height 21
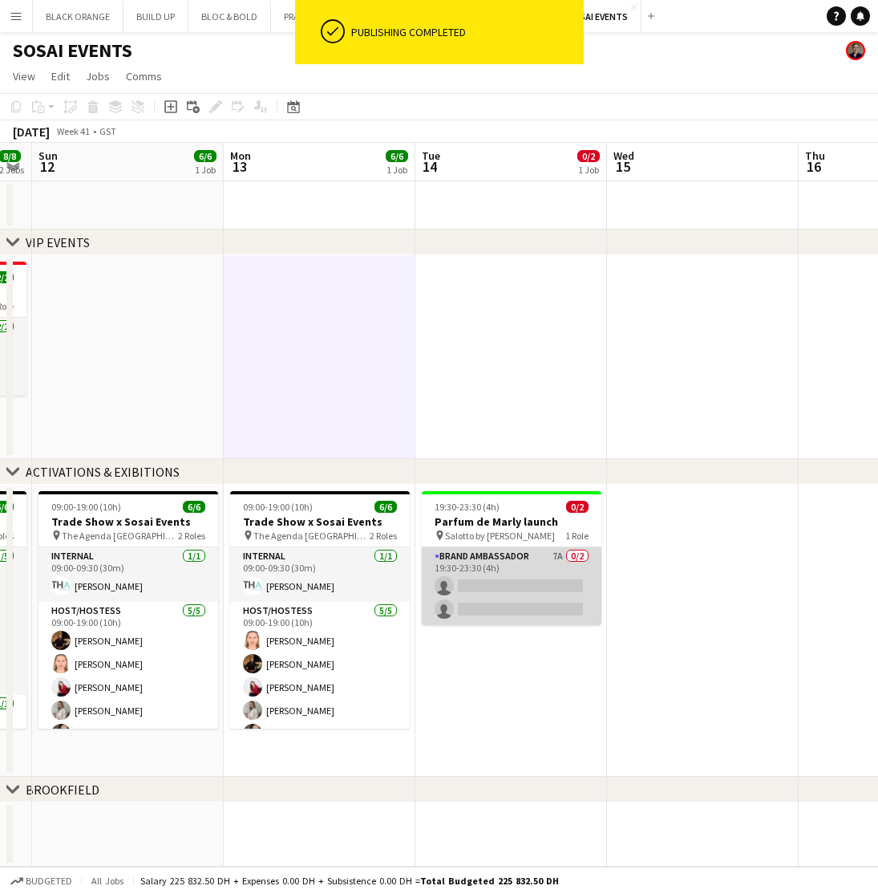
click at [489, 573] on app-card-role "Brand Ambassador 7A 0/2 19:30-23:30 (4h) single-neutral-actions single-neutral-…" at bounding box center [512, 587] width 180 height 78
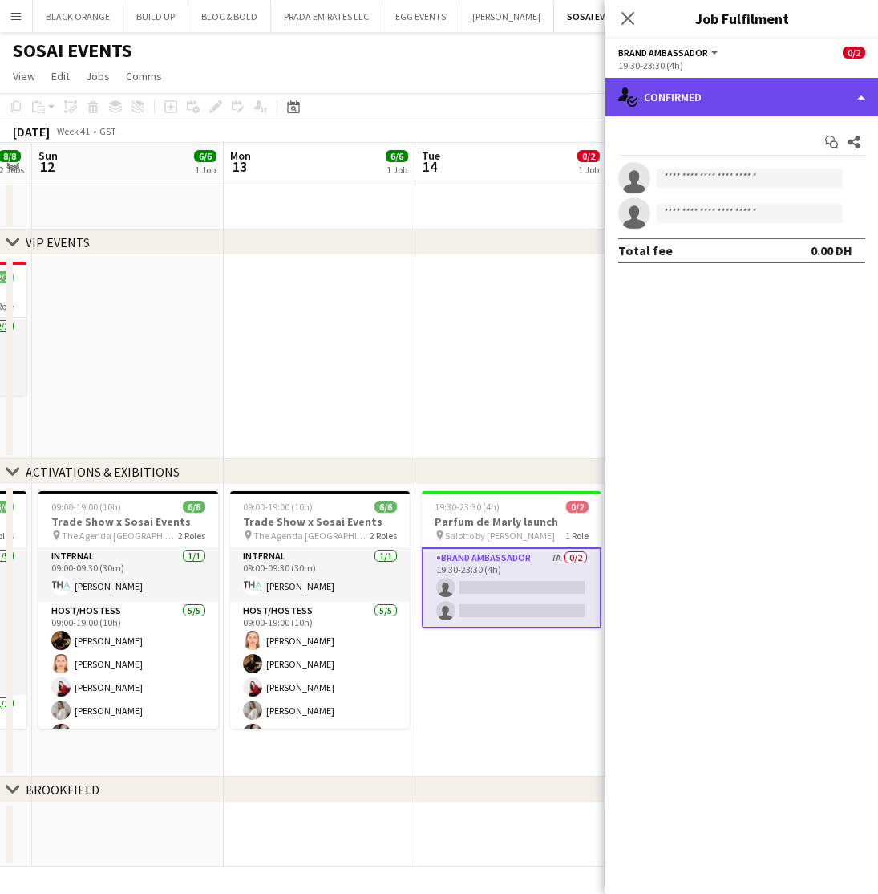
click at [745, 96] on div "single-neutral-actions-check-2 Confirmed" at bounding box center [742, 97] width 273 height 38
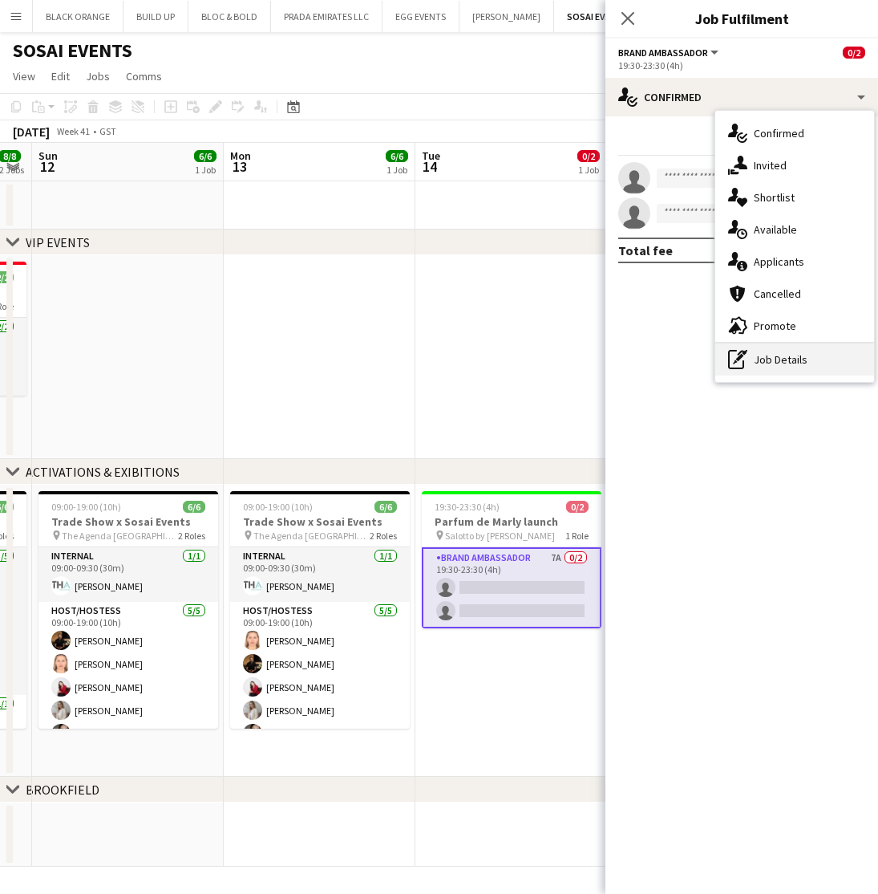
click at [808, 360] on div "pen-write Job Details" at bounding box center [794, 359] width 159 height 32
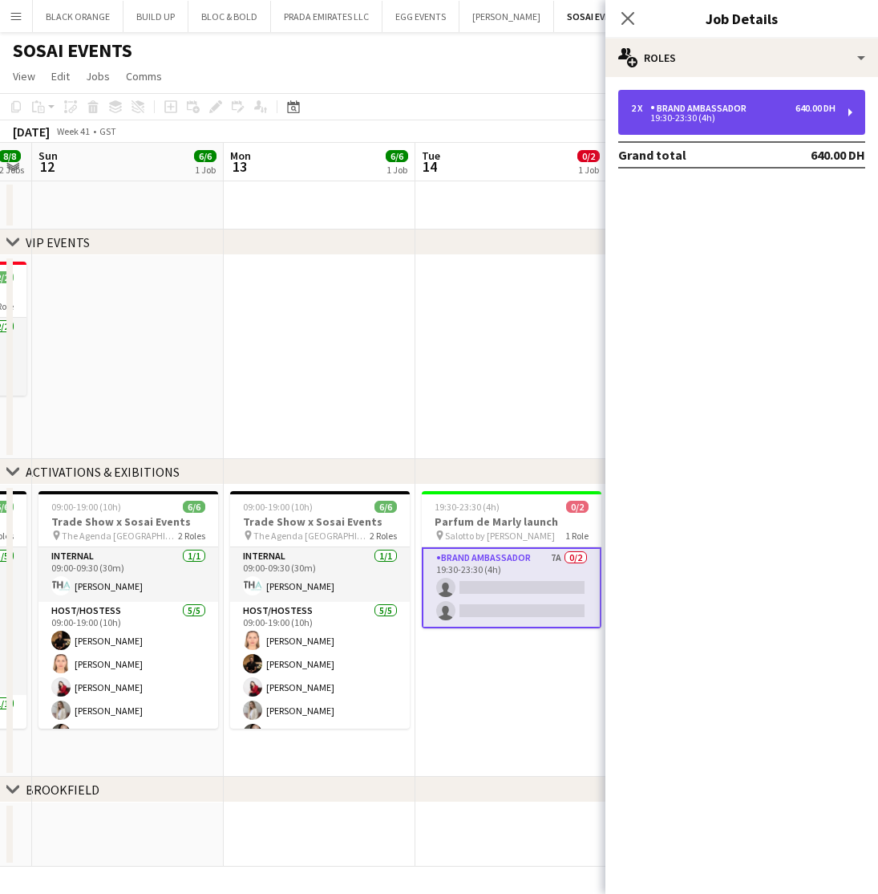
click at [708, 115] on div "19:30-23:30 (4h)" at bounding box center [733, 118] width 205 height 8
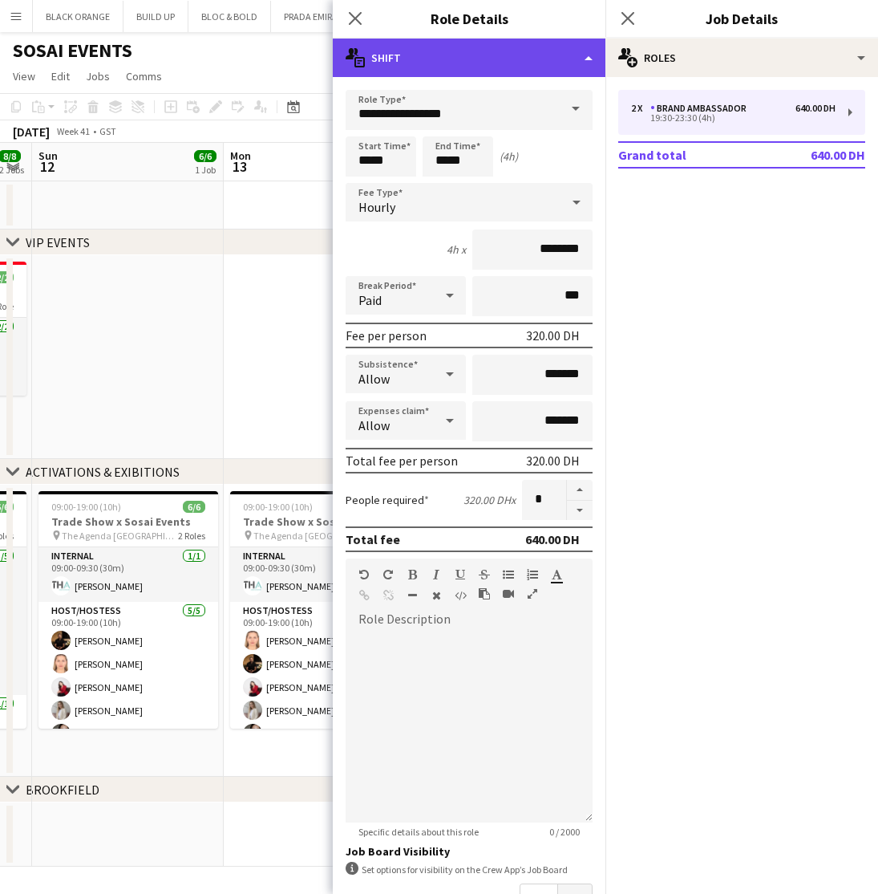
click at [513, 60] on div "multiple-actions-text Shift" at bounding box center [469, 57] width 273 height 38
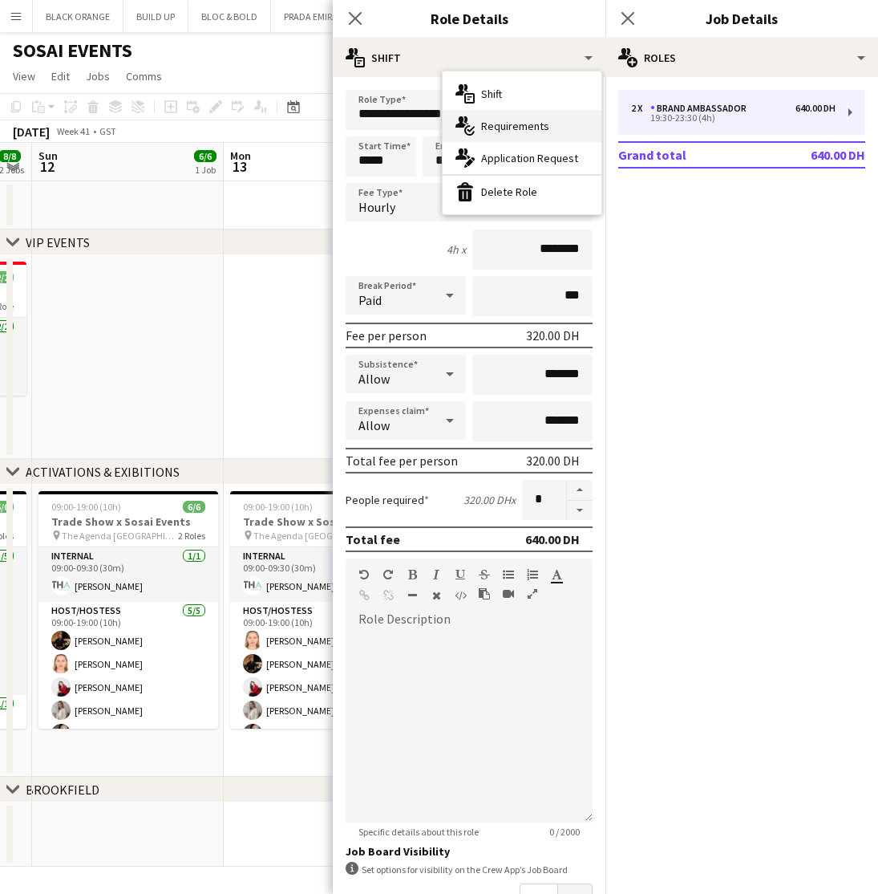
click at [536, 128] on span "Requirements" at bounding box center [515, 126] width 68 height 14
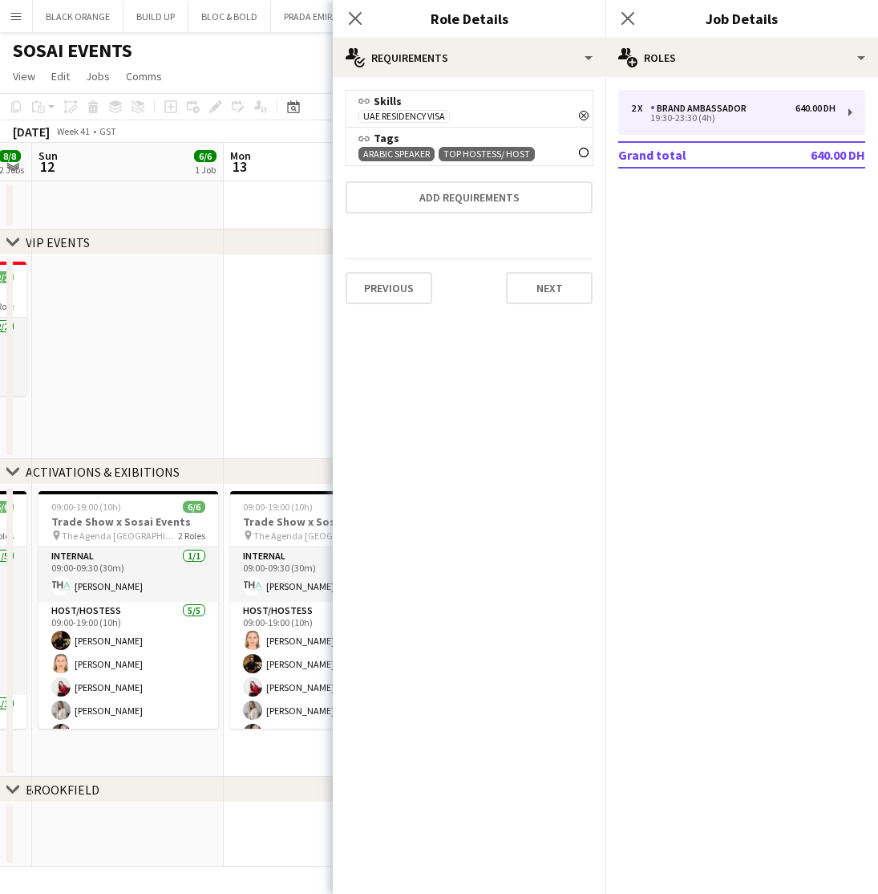
click at [582, 151] on icon "Remove" at bounding box center [584, 153] width 10 height 10
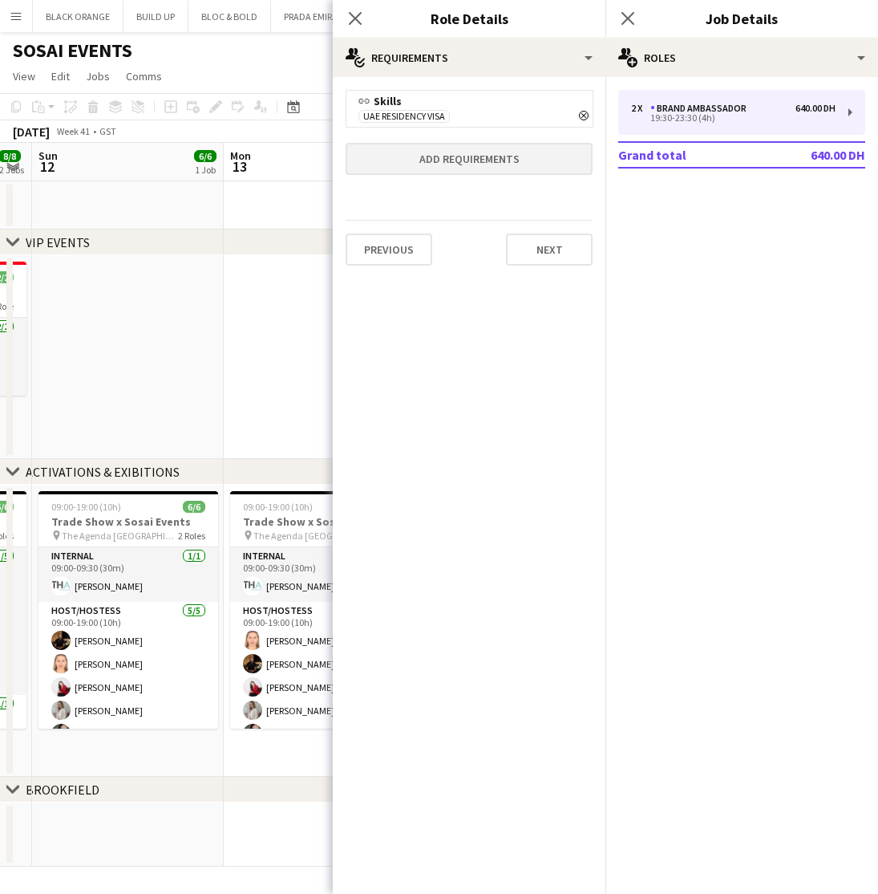
click at [498, 155] on button "Add requirements" at bounding box center [469, 159] width 247 height 32
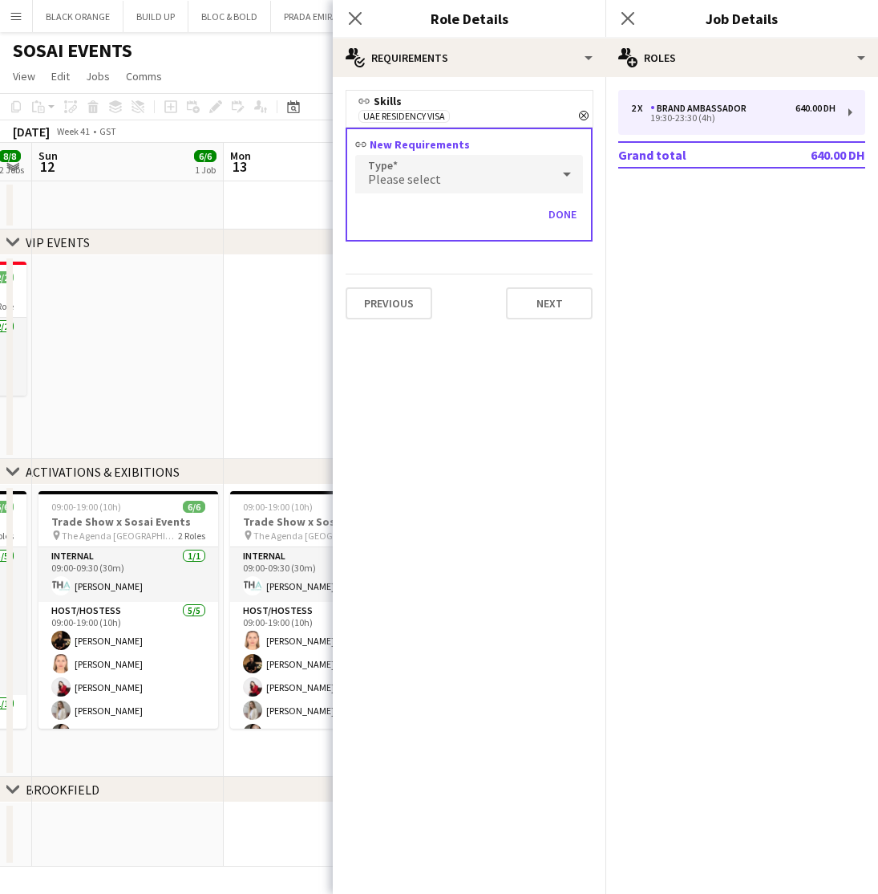
click at [458, 170] on div "Please select" at bounding box center [453, 174] width 196 height 38
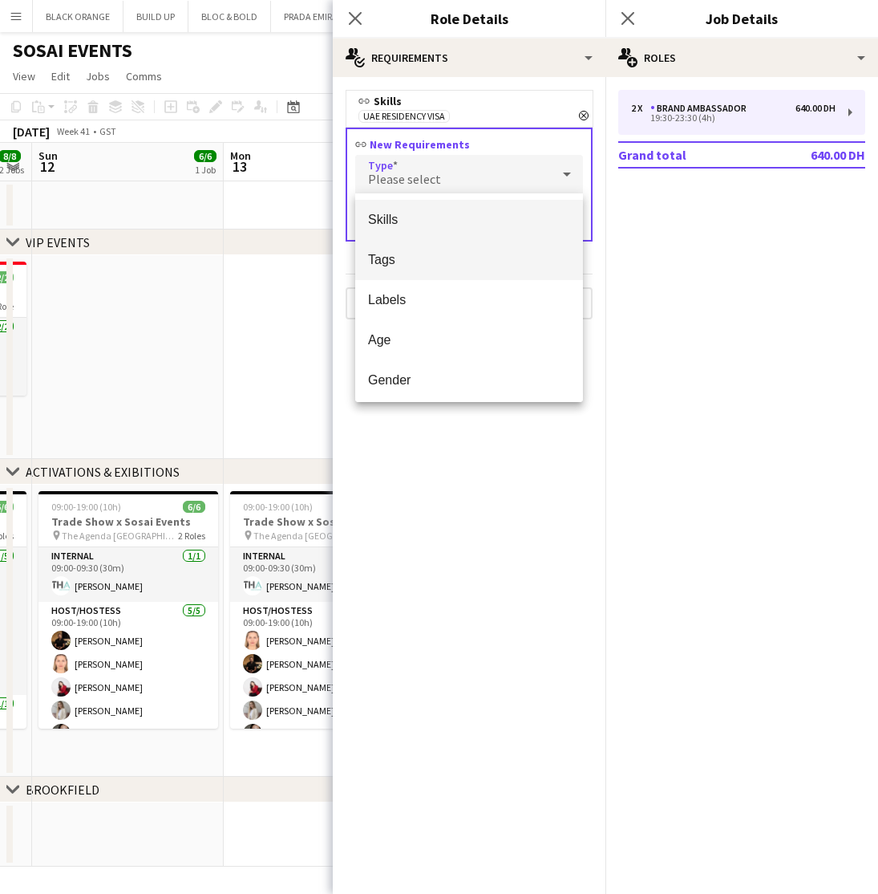
click at [405, 249] on mat-option "Tags" at bounding box center [469, 260] width 228 height 40
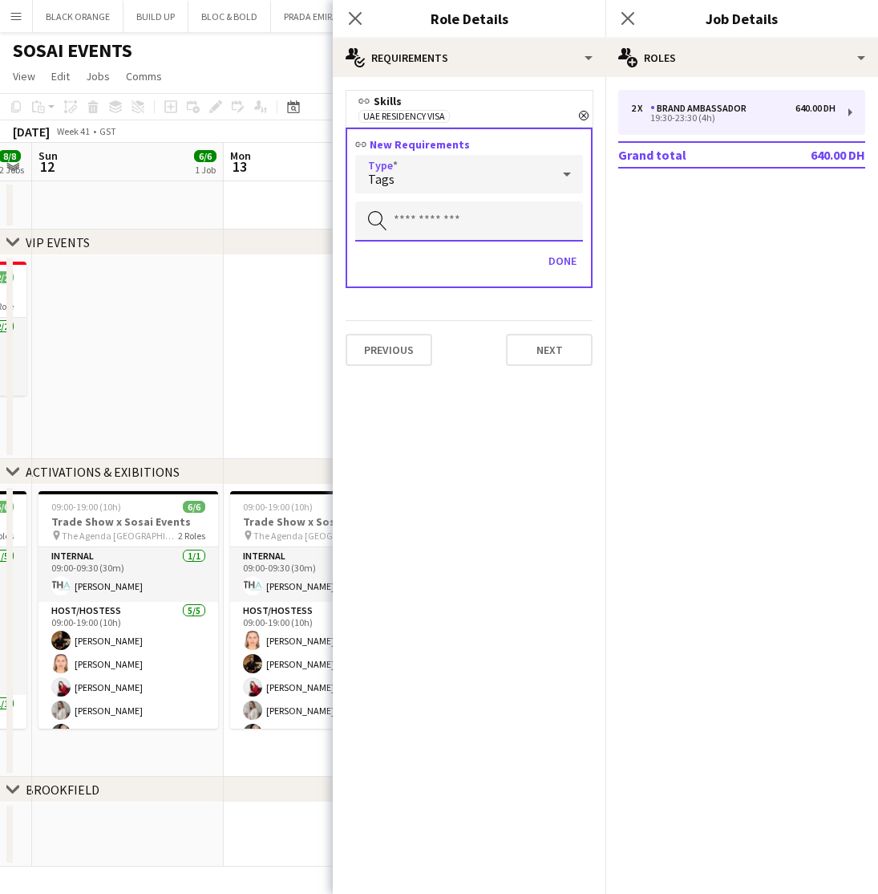
click at [407, 213] on input "text" at bounding box center [469, 221] width 228 height 40
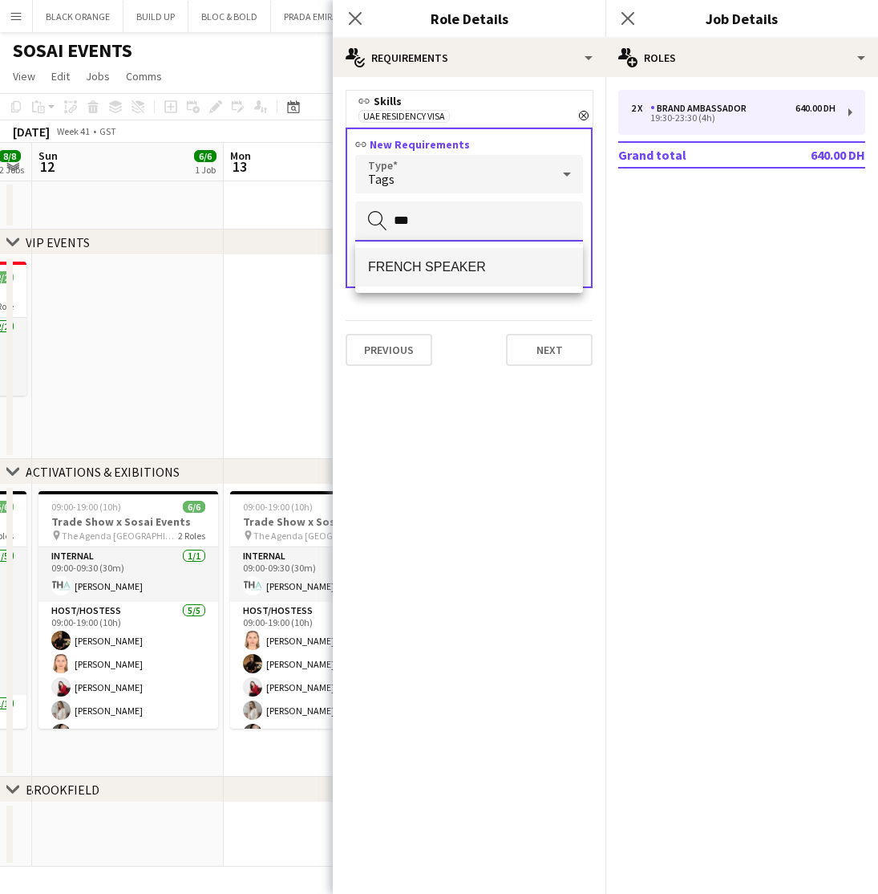
type input "***"
click at [428, 285] on mat-option "FRENCH SPEAKER" at bounding box center [469, 267] width 228 height 38
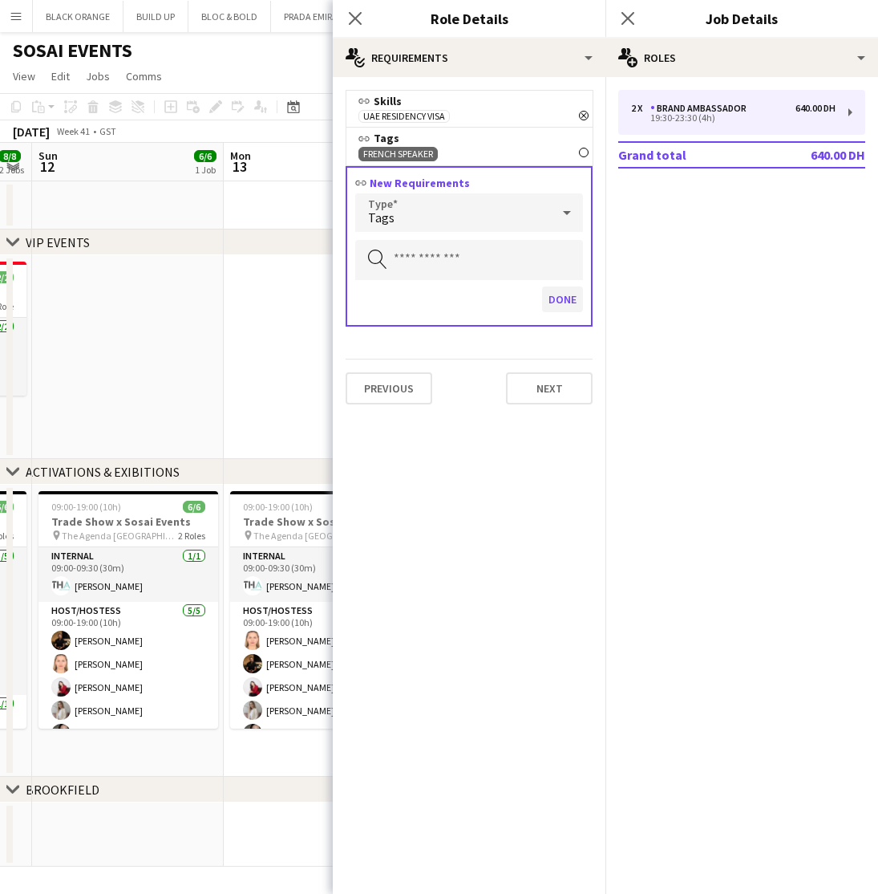
click at [565, 299] on button "Done" at bounding box center [562, 299] width 41 height 26
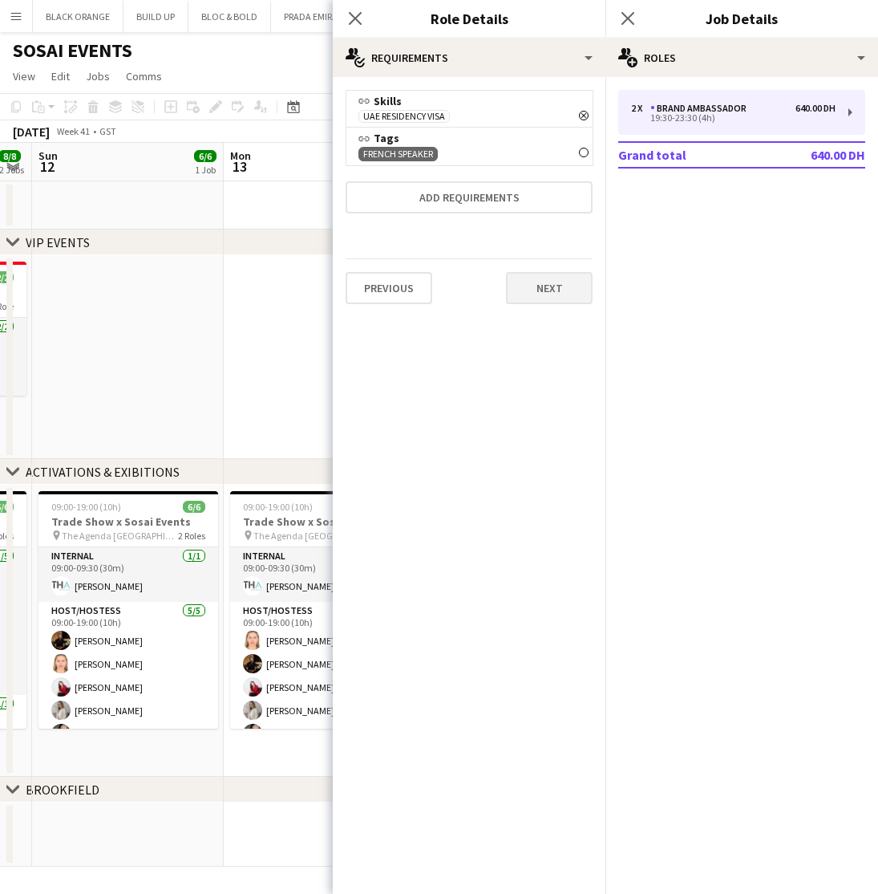
click at [562, 292] on button "Next" at bounding box center [549, 288] width 87 height 32
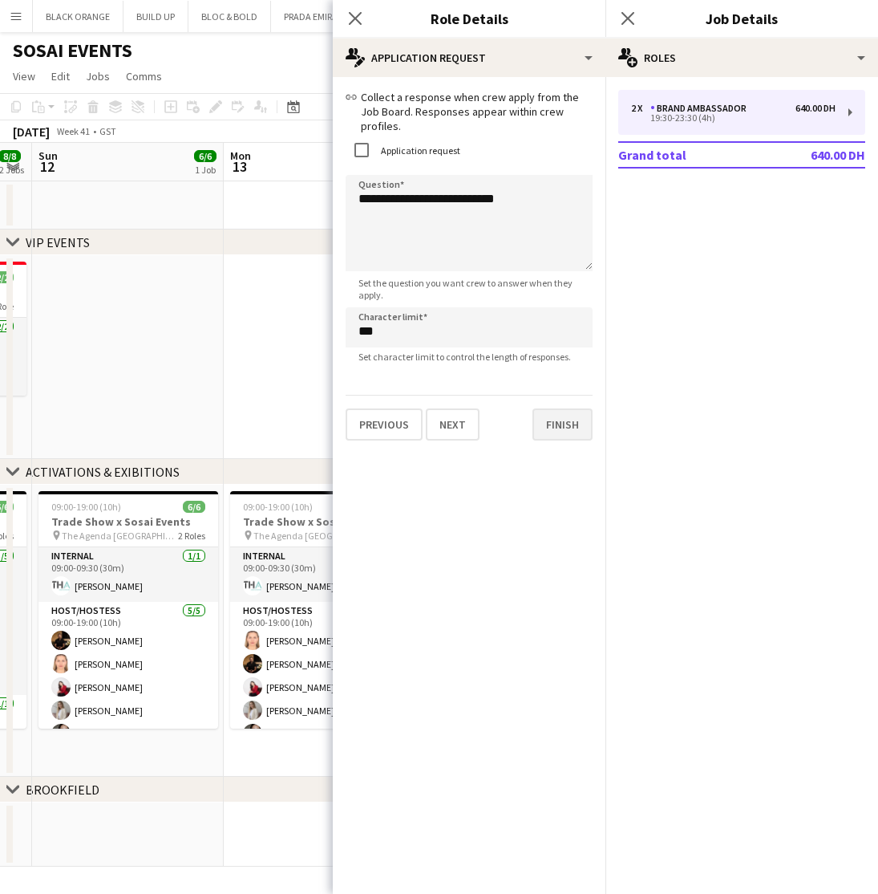
click at [553, 414] on button "Finish" at bounding box center [563, 424] width 60 height 32
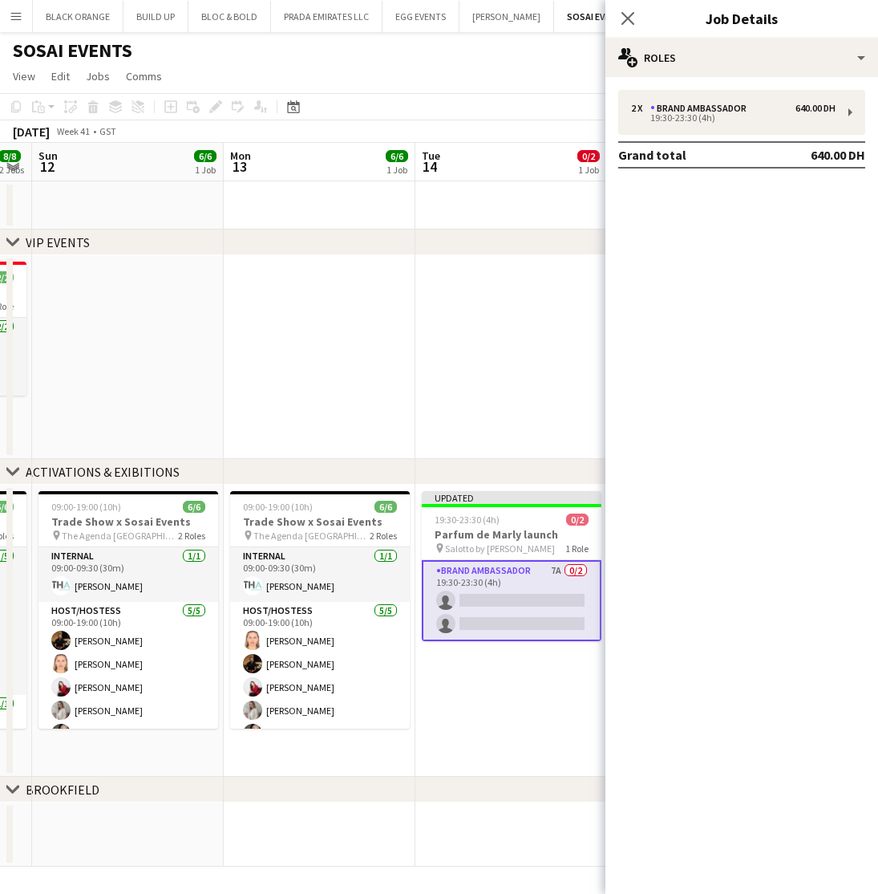
click at [347, 348] on app-date-cell at bounding box center [320, 357] width 192 height 204
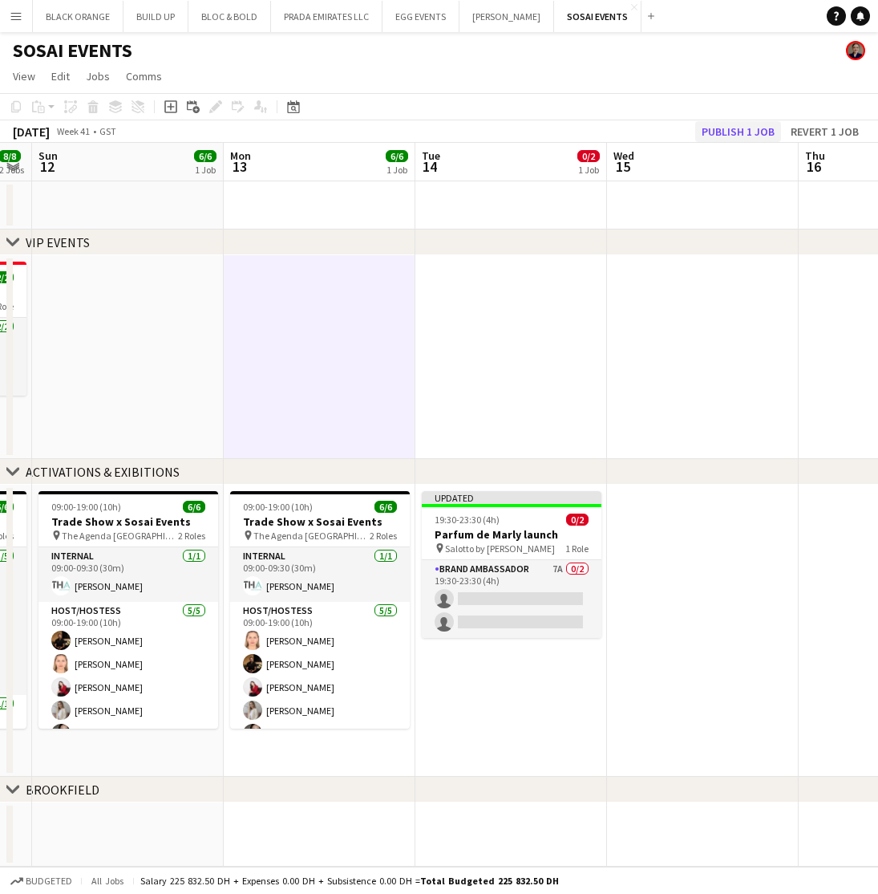
click at [752, 128] on button "Publish 1 job" at bounding box center [738, 131] width 86 height 21
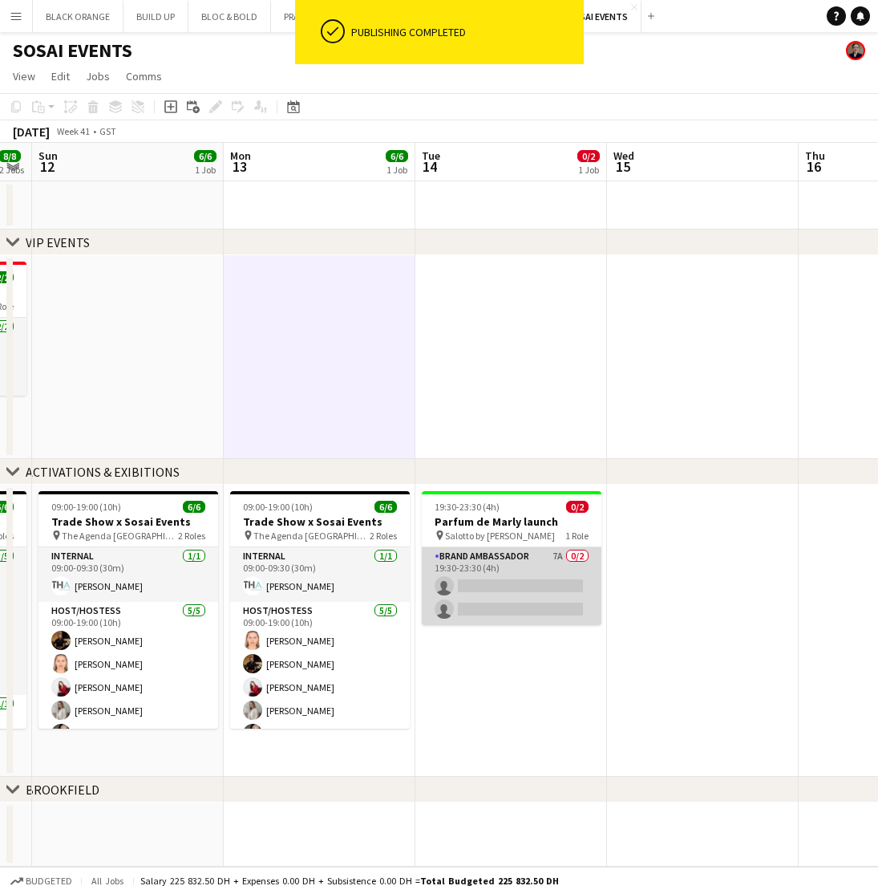
click at [508, 583] on app-card-role "Brand Ambassador 7A 0/2 19:30-23:30 (4h) single-neutral-actions single-neutral-…" at bounding box center [512, 587] width 180 height 78
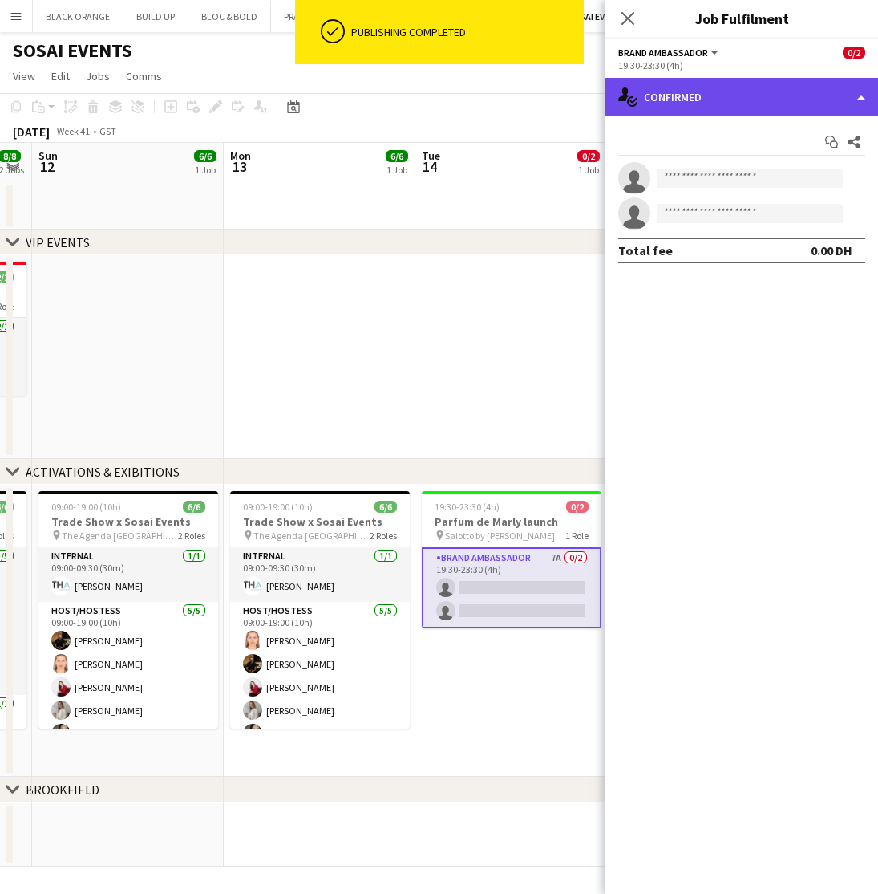
click at [715, 103] on div "single-neutral-actions-check-2 Confirmed" at bounding box center [742, 97] width 273 height 38
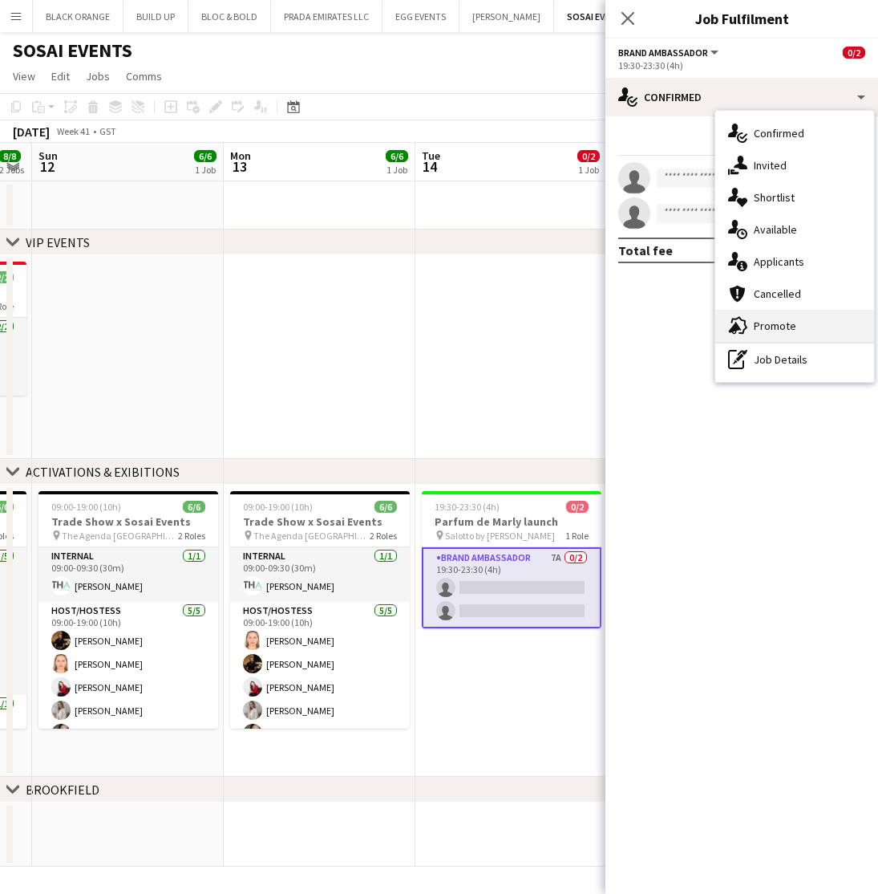
click at [764, 328] on span "Promote" at bounding box center [775, 325] width 43 height 14
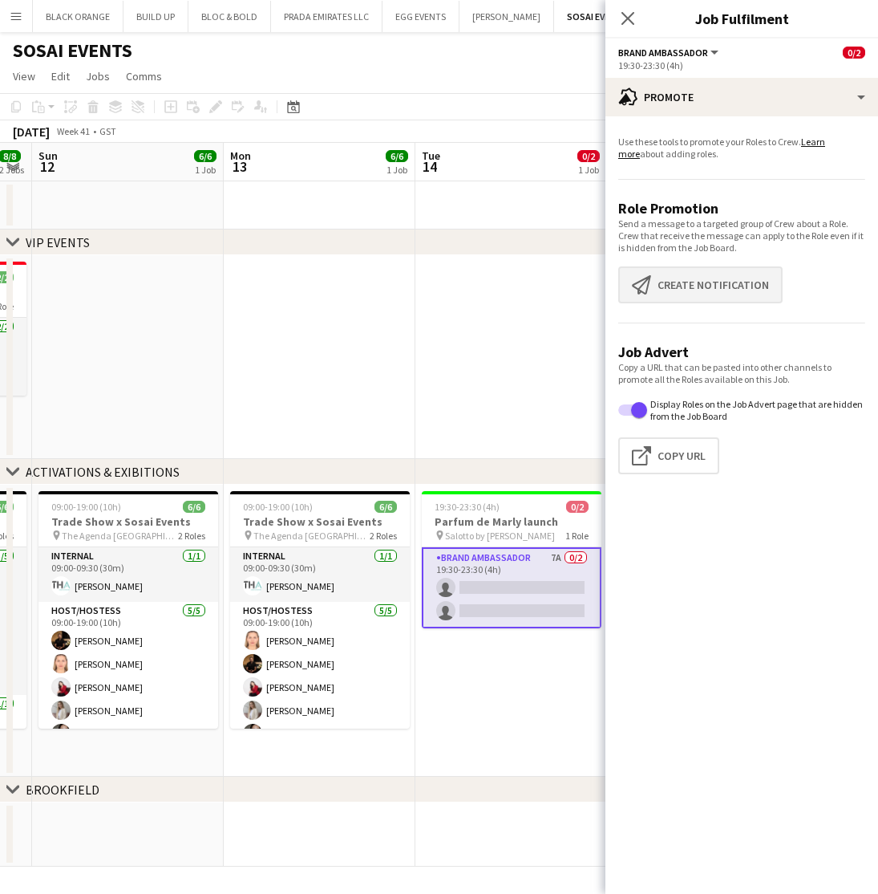
click at [693, 288] on button "Create notification Create notification" at bounding box center [700, 284] width 164 height 37
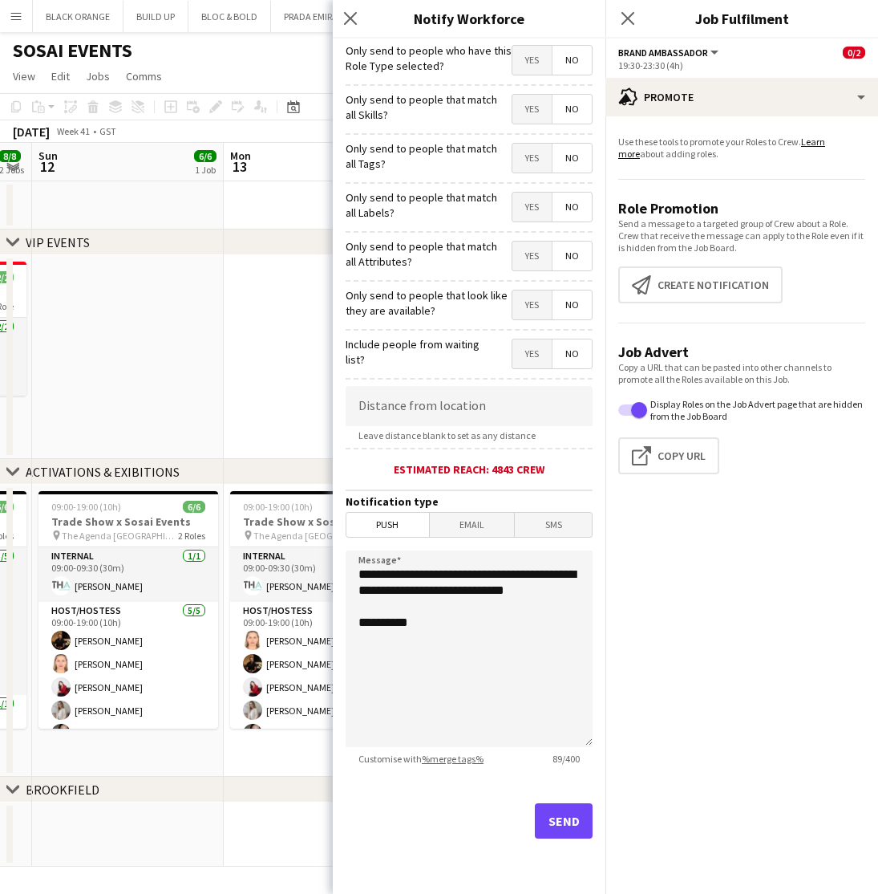
click at [528, 107] on span "Yes" at bounding box center [532, 109] width 39 height 29
click at [523, 160] on span "Yes" at bounding box center [532, 158] width 39 height 29
click at [527, 198] on span "Yes" at bounding box center [532, 206] width 39 height 29
click at [529, 257] on span "Yes" at bounding box center [532, 255] width 39 height 29
click at [535, 310] on span "Yes" at bounding box center [532, 304] width 39 height 29
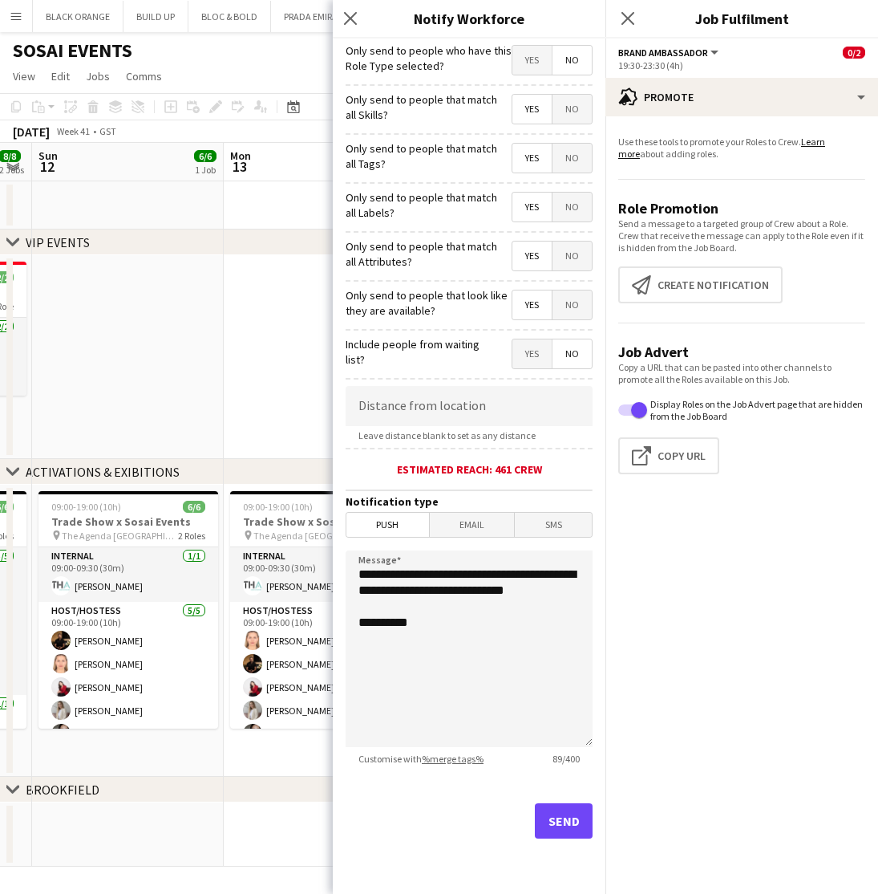
click at [558, 818] on button "Send" at bounding box center [564, 820] width 58 height 35
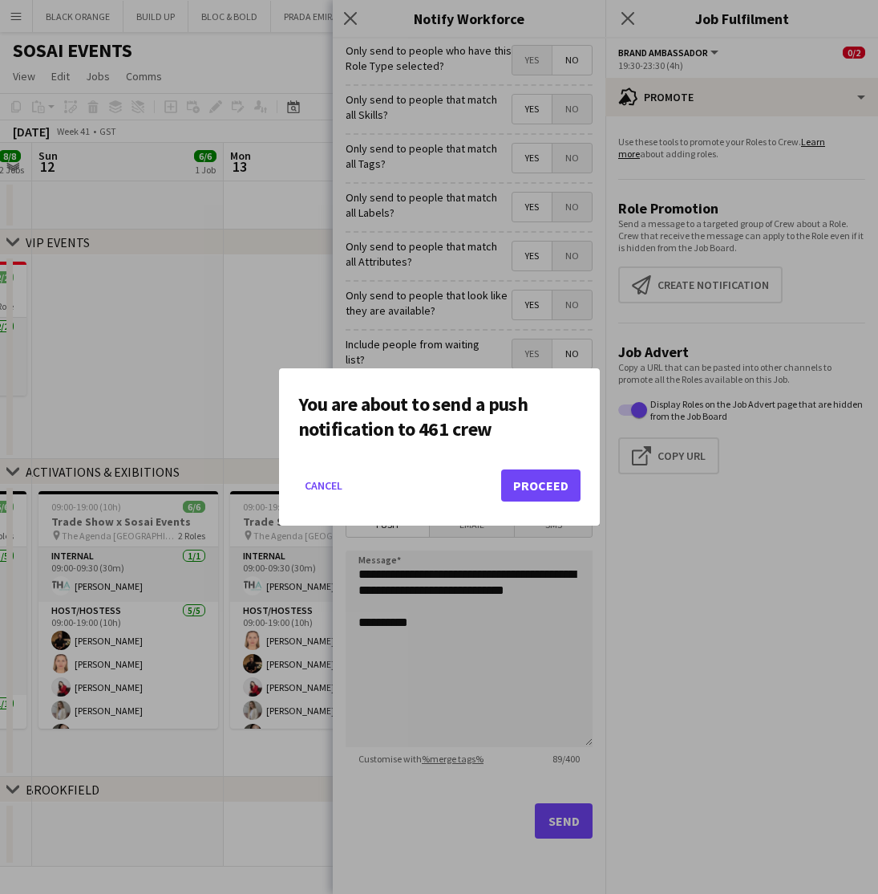
click at [551, 491] on button "Proceed" at bounding box center [540, 485] width 79 height 32
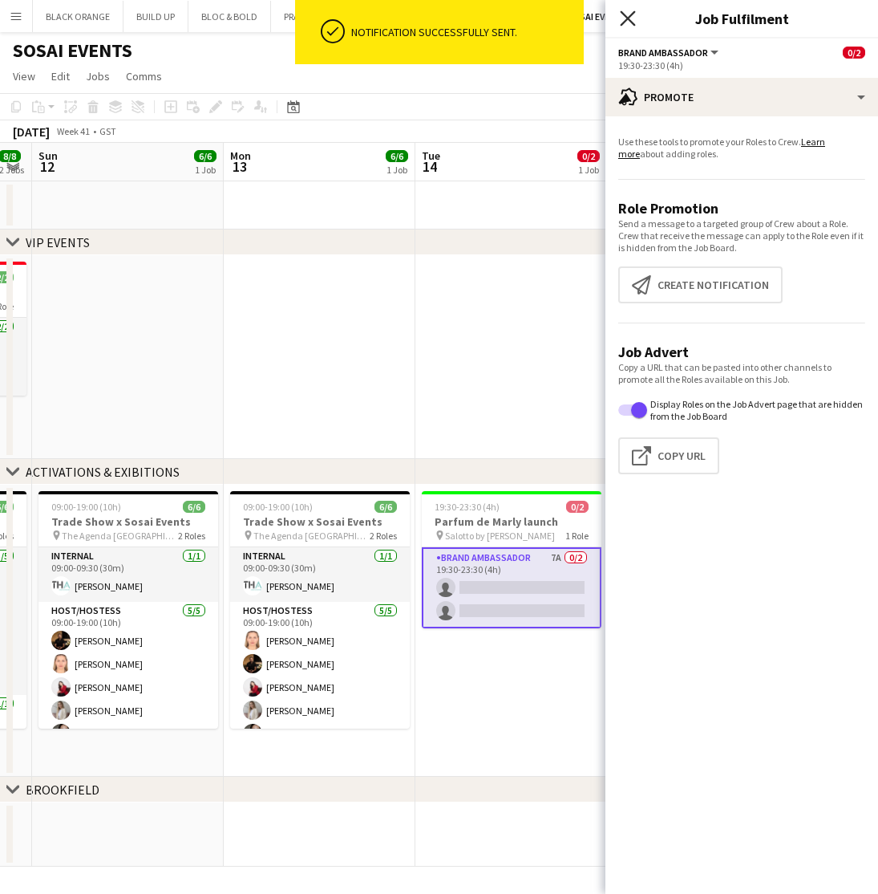
click at [630, 15] on icon at bounding box center [627, 17] width 15 height 15
